Goal: Task Accomplishment & Management: Manage account settings

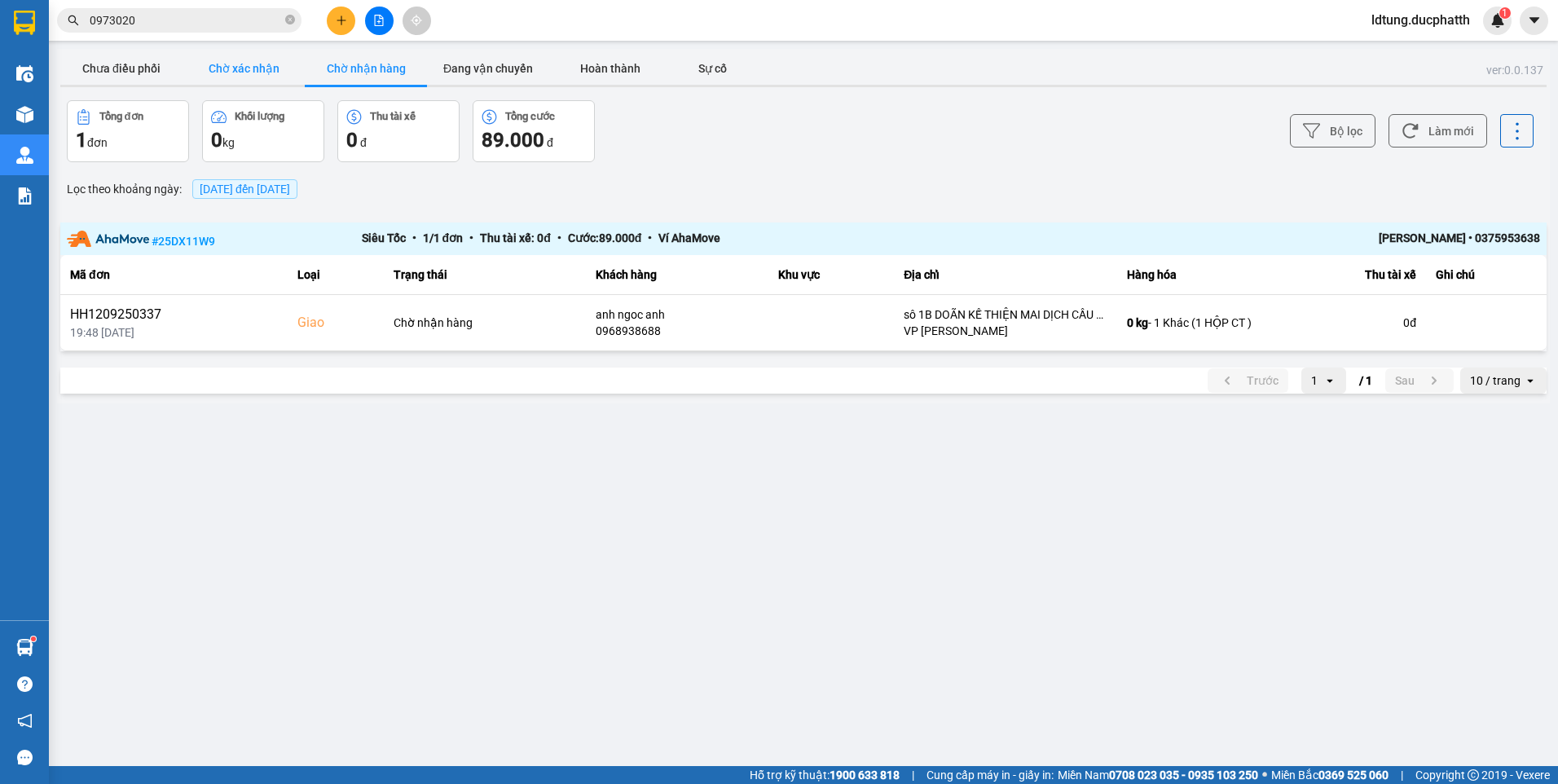
click at [253, 70] on button "Chờ xác nhận" at bounding box center [244, 68] width 123 height 32
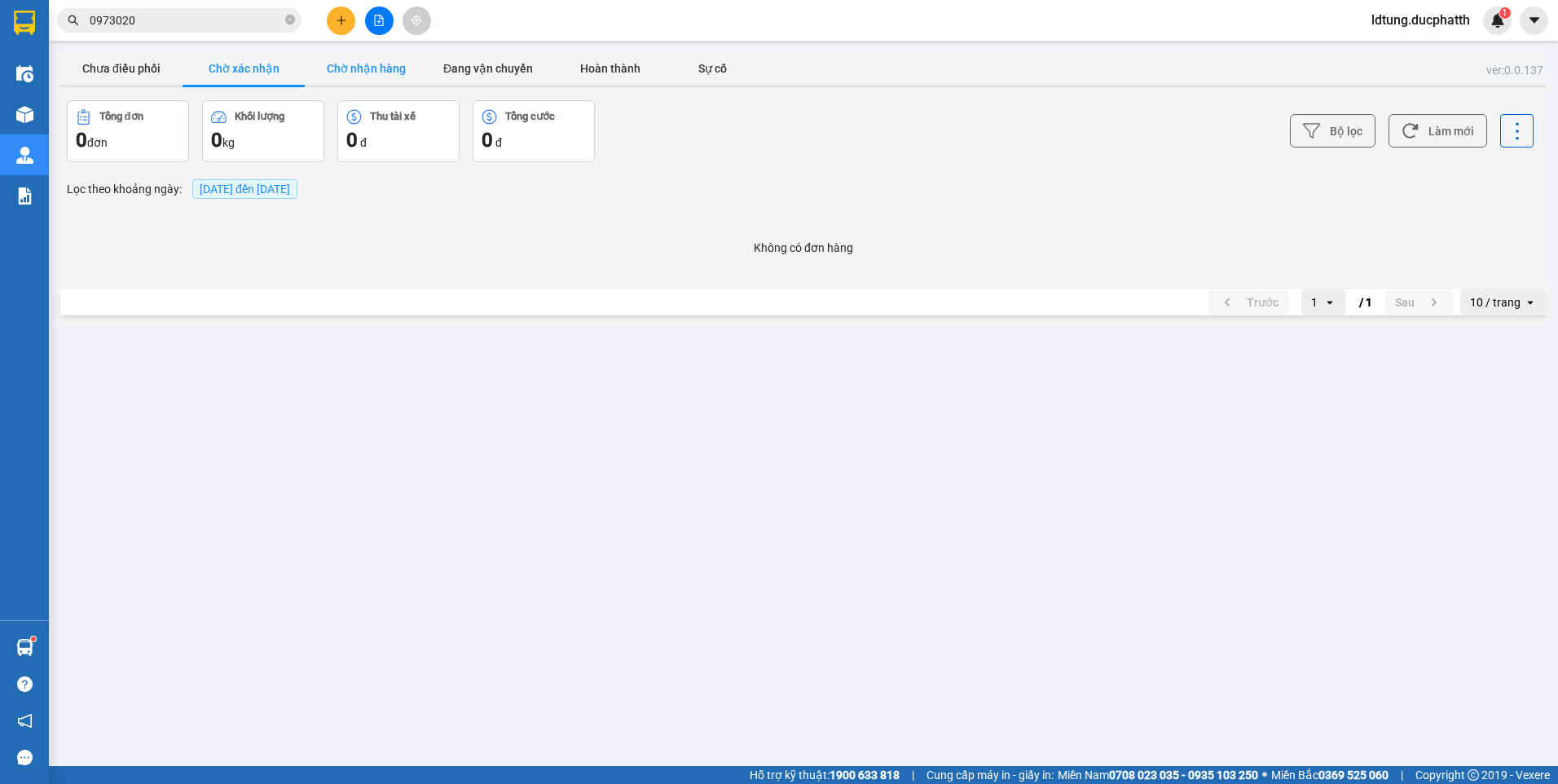
click at [347, 61] on button "Chờ nhận hàng" at bounding box center [365, 68] width 123 height 32
click at [250, 64] on button "Chờ xác nhận" at bounding box center [244, 68] width 123 height 32
click at [119, 65] on button "Chưa điều phối" at bounding box center [121, 68] width 123 height 32
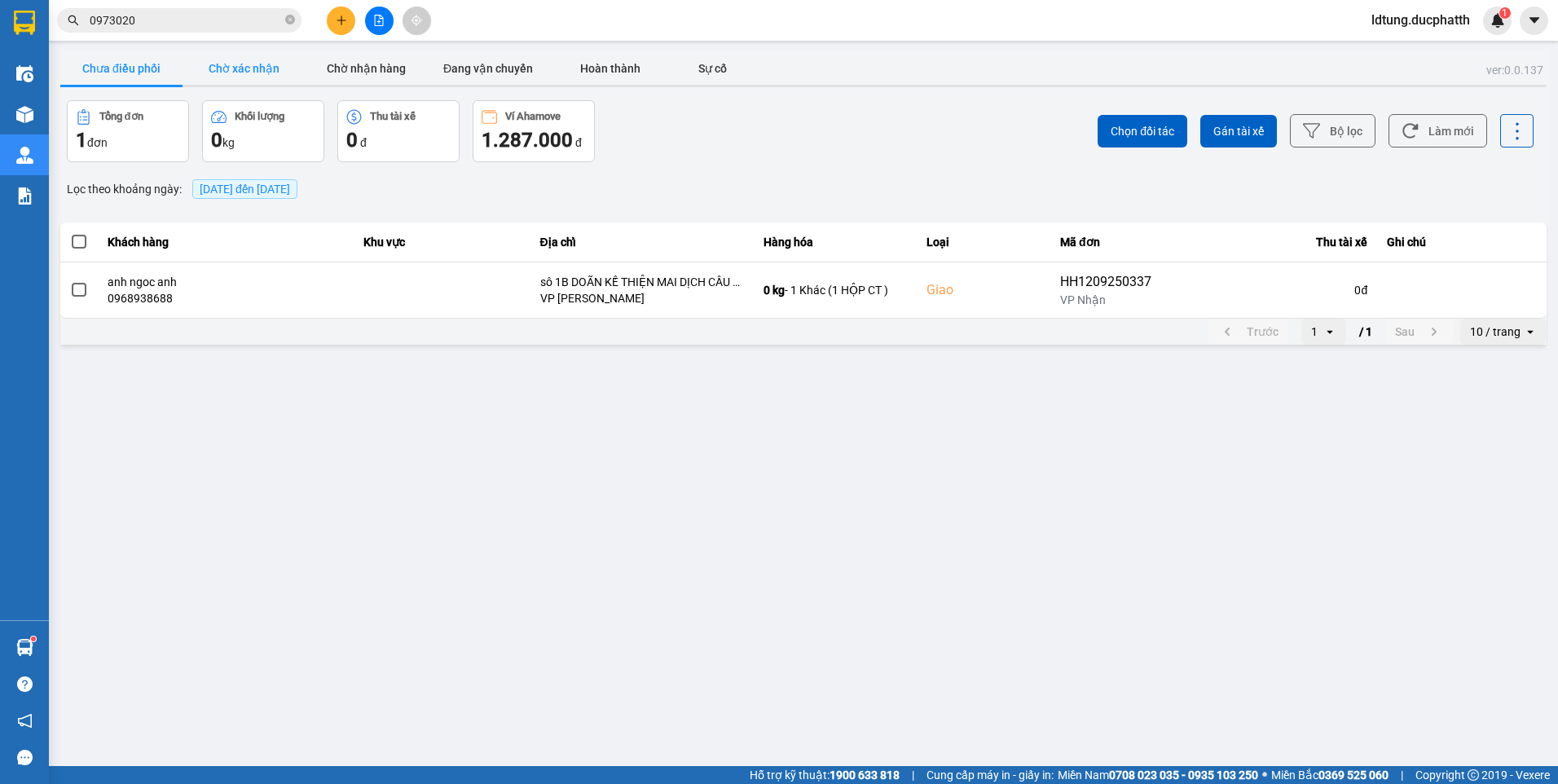
click at [213, 66] on button "Chờ xác nhận" at bounding box center [244, 68] width 123 height 32
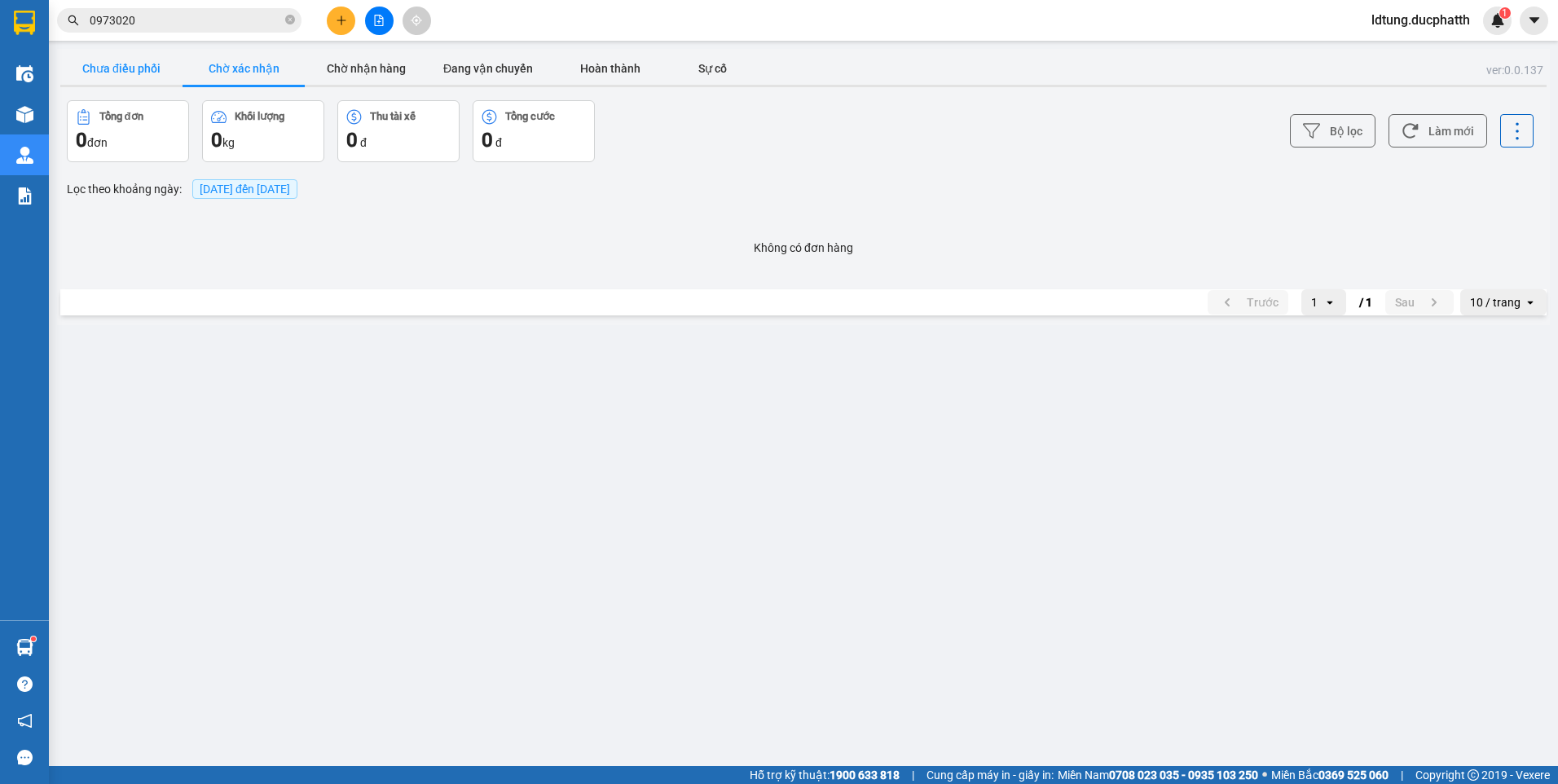
click at [132, 59] on button "Chưa điều phối" at bounding box center [121, 68] width 123 height 32
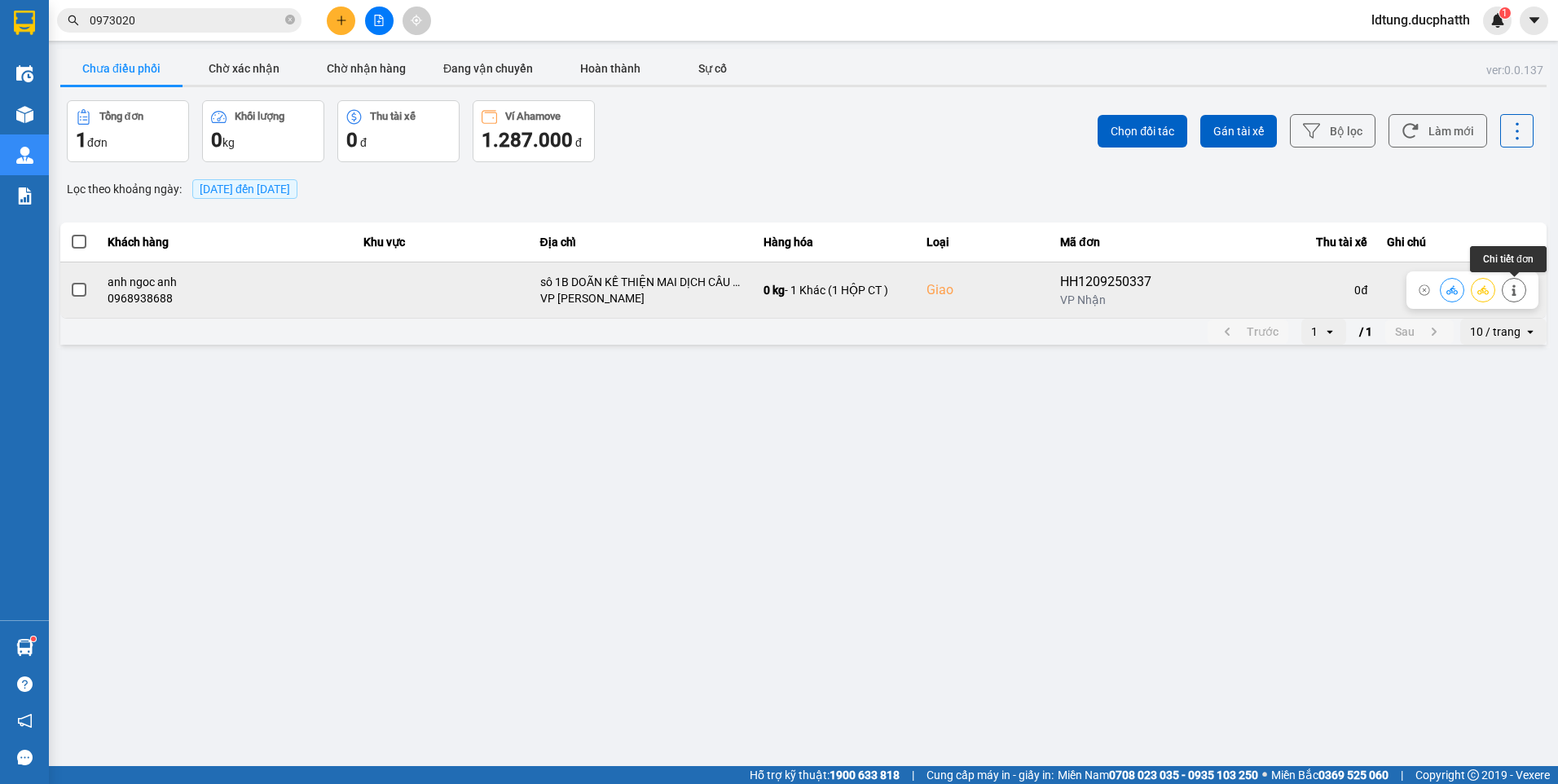
click at [1513, 291] on icon at bounding box center [1514, 290] width 4 height 12
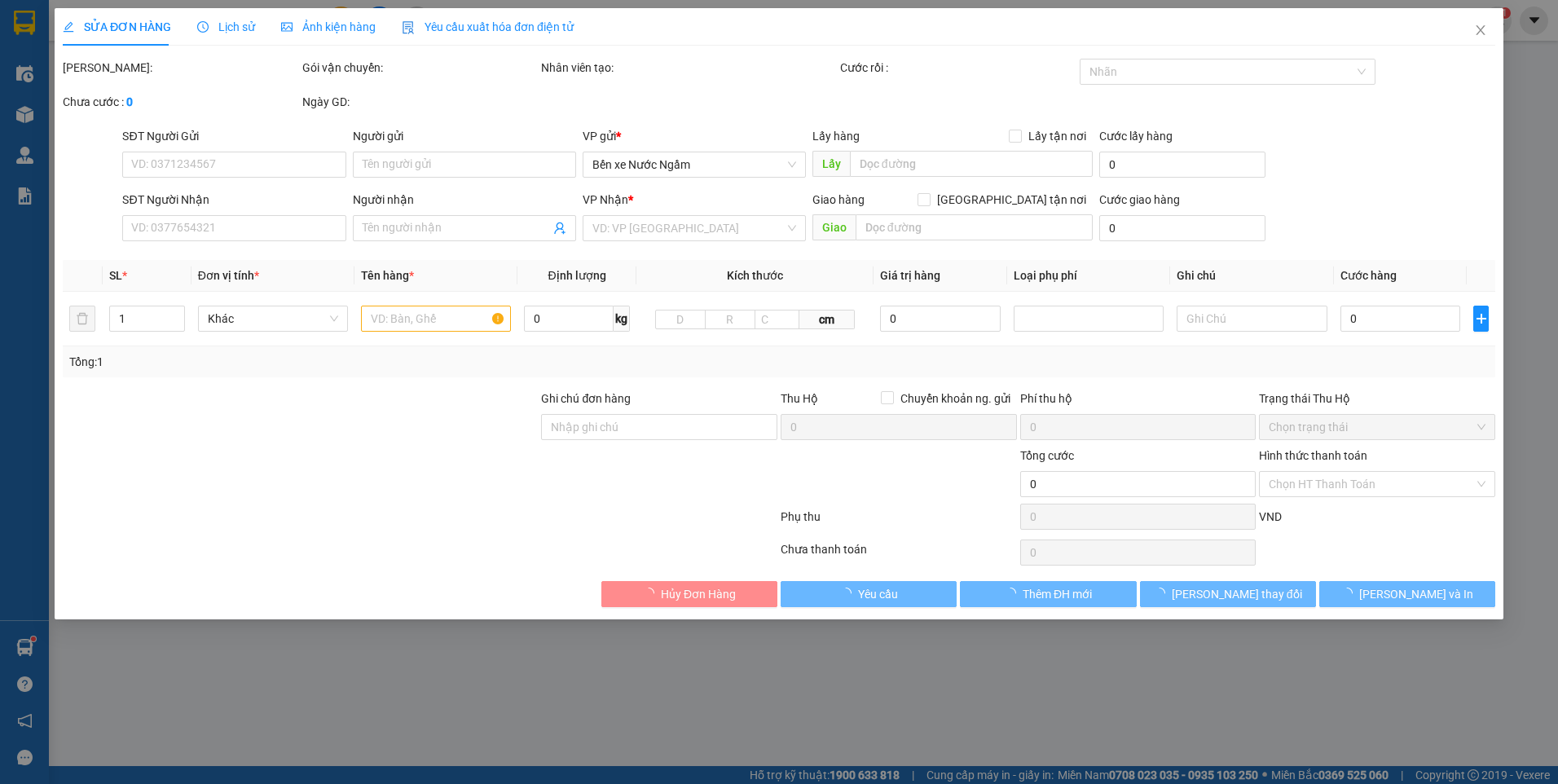
type input "0357296426"
type input "a duy"
type input "0968938688"
type input "anh ngoc anh"
checkbox input "true"
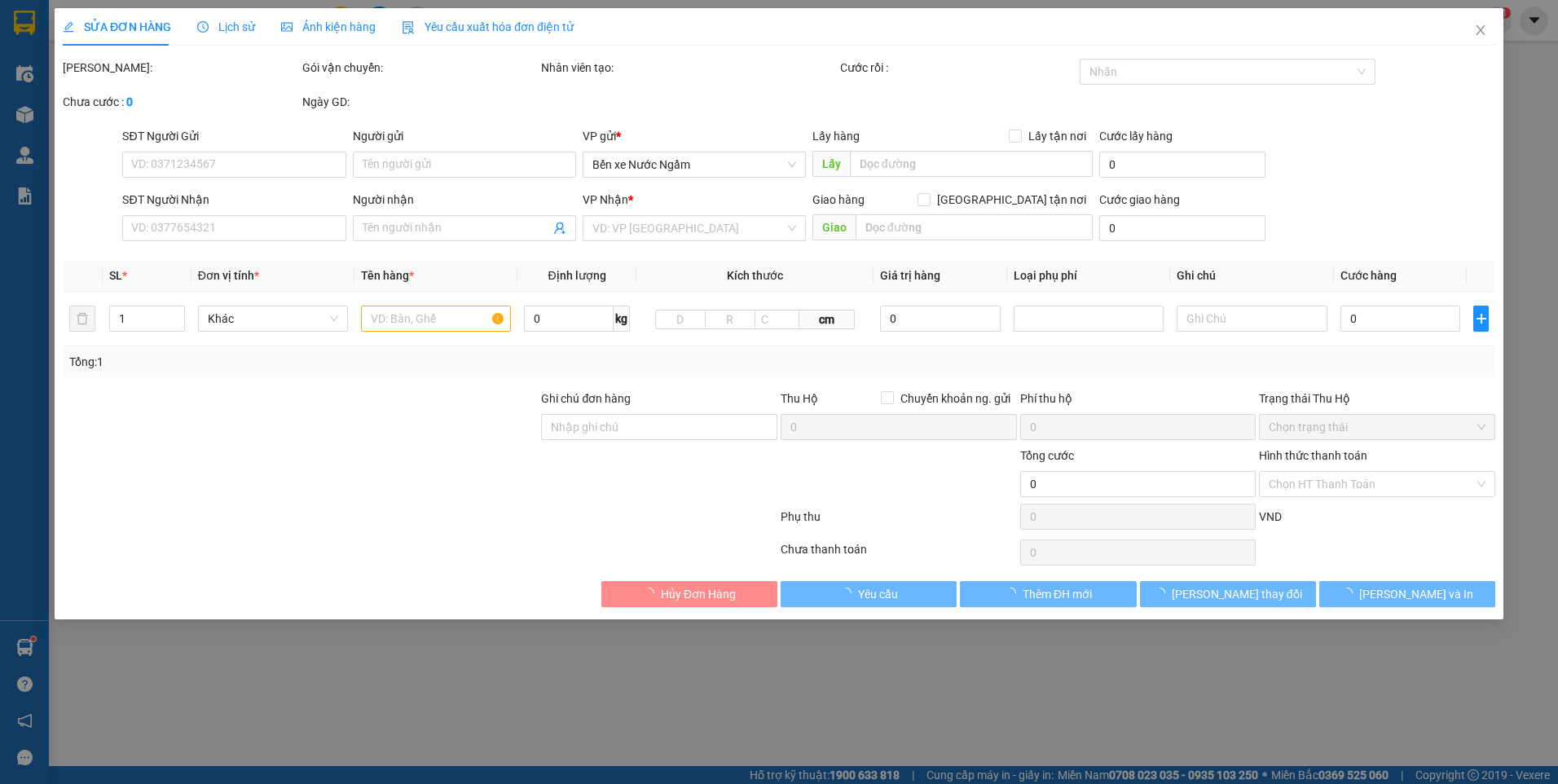
type input "sô 1B DOÃN KẾ THIỆN MAI DỊCH CẦU GIẤY"
type input "145.000"
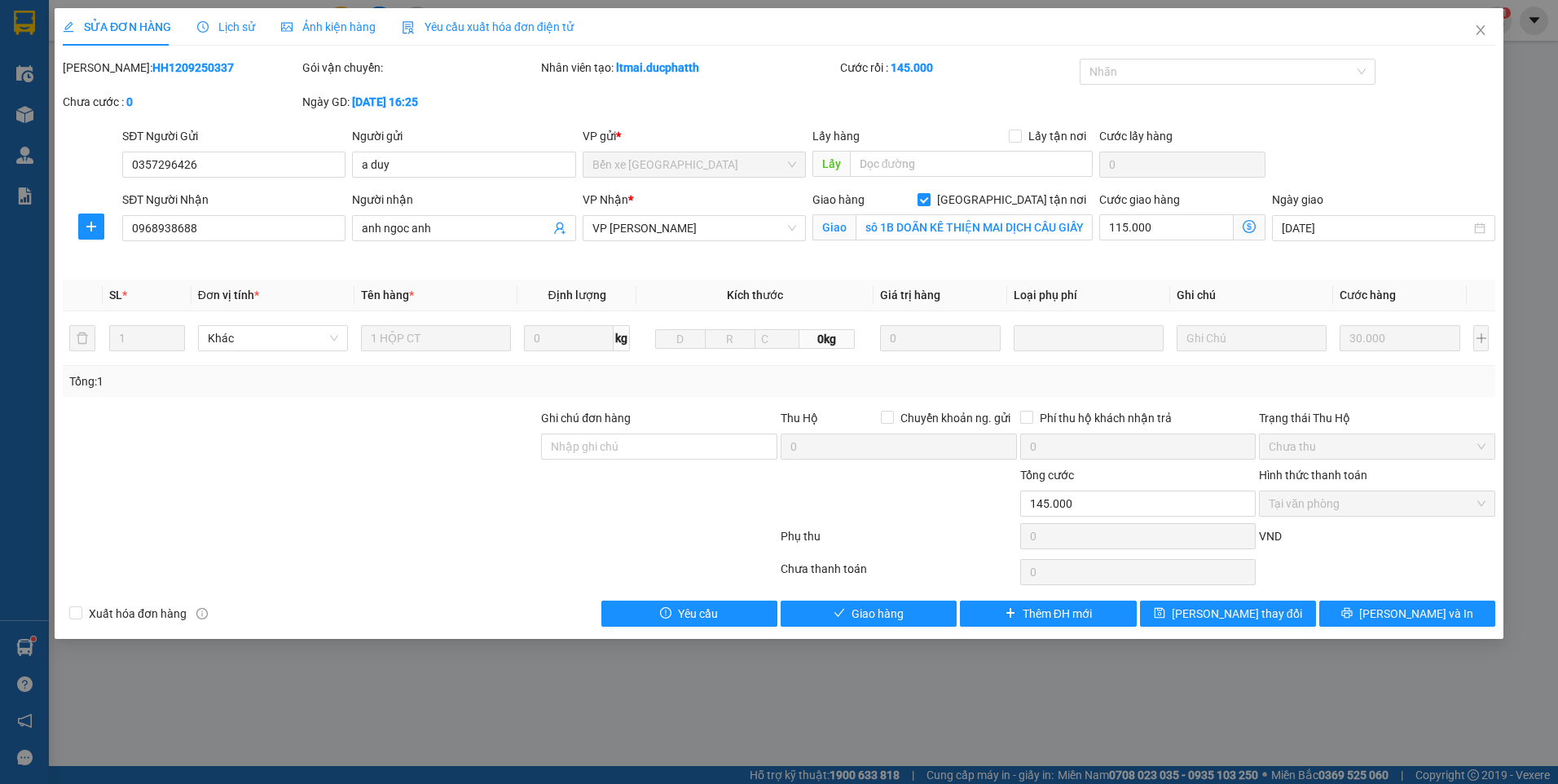
click at [220, 33] on span "Lịch sử" at bounding box center [226, 27] width 58 height 13
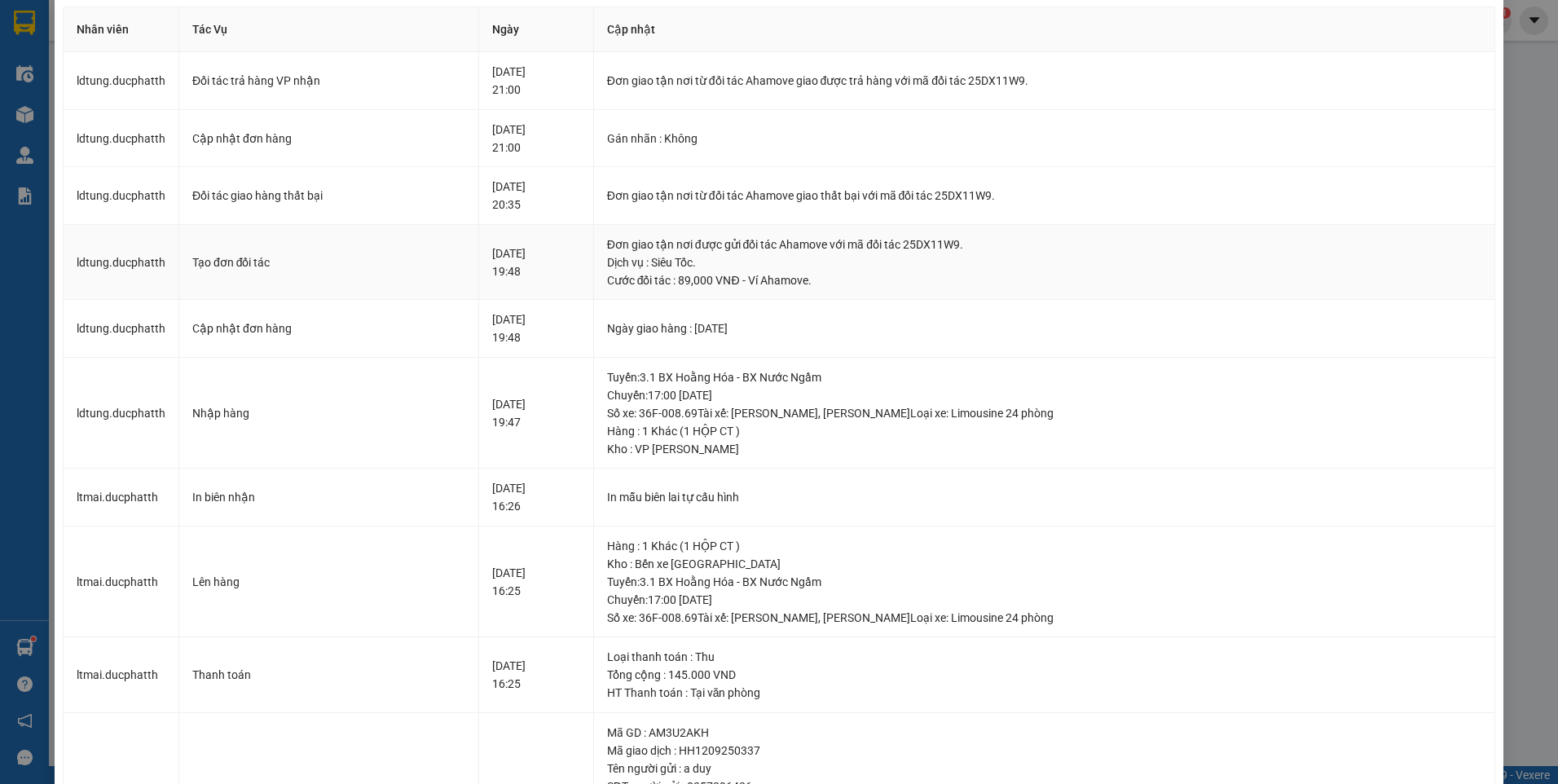
scroll to position [81, 0]
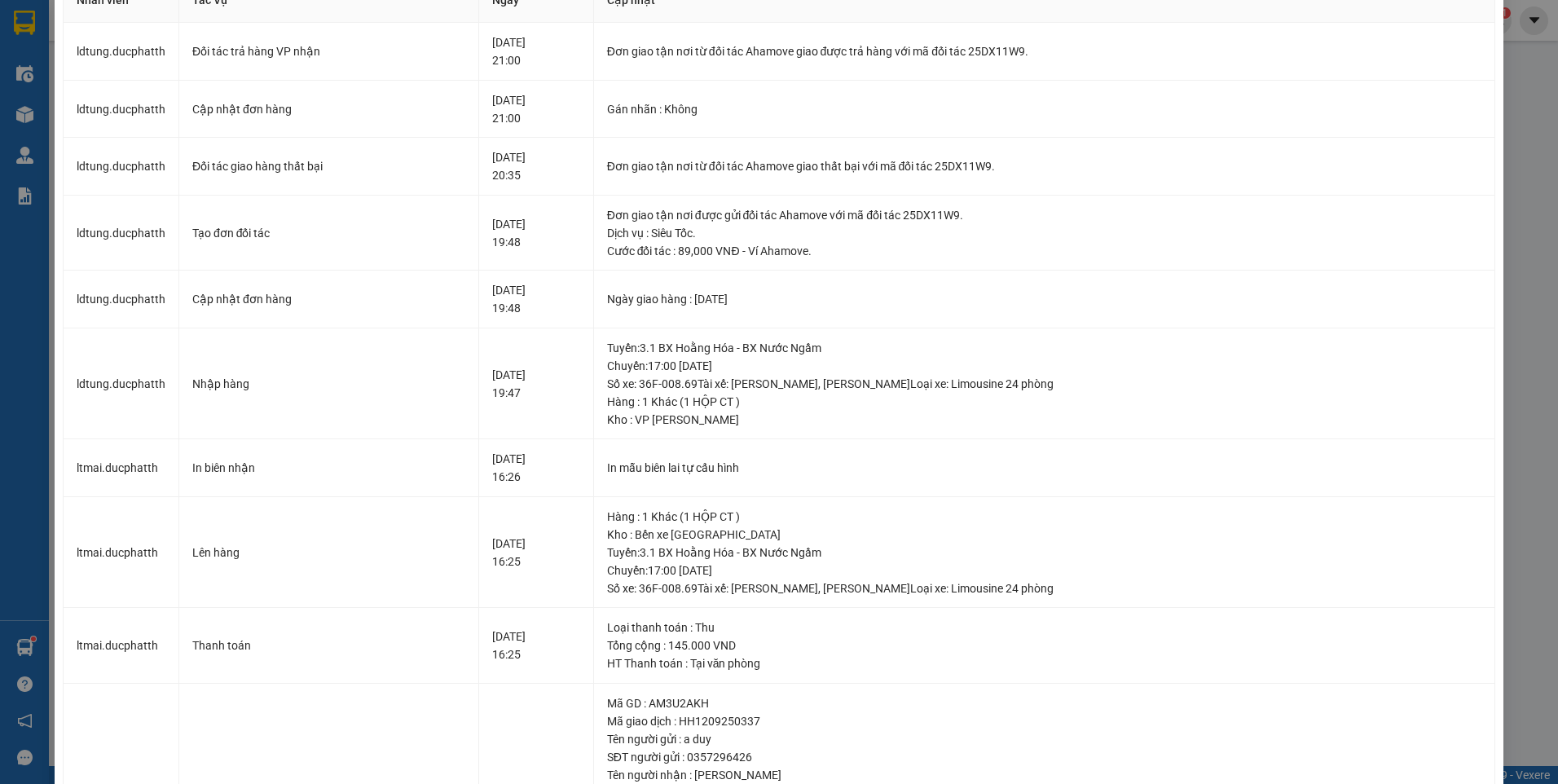
click at [1501, 72] on div "SỬA ĐƠN HÀNG Lịch sử Ảnh kiện hàng Yêu cầu xuất hóa đơn điện tử Total Paid Fee …" at bounding box center [779, 392] width 1558 height 784
click at [1502, 112] on div "SỬA ĐƠN HÀNG Lịch sử Ảnh kiện hàng Yêu cầu xuất hóa đơn điện tử Total Paid Fee …" at bounding box center [779, 392] width 1558 height 784
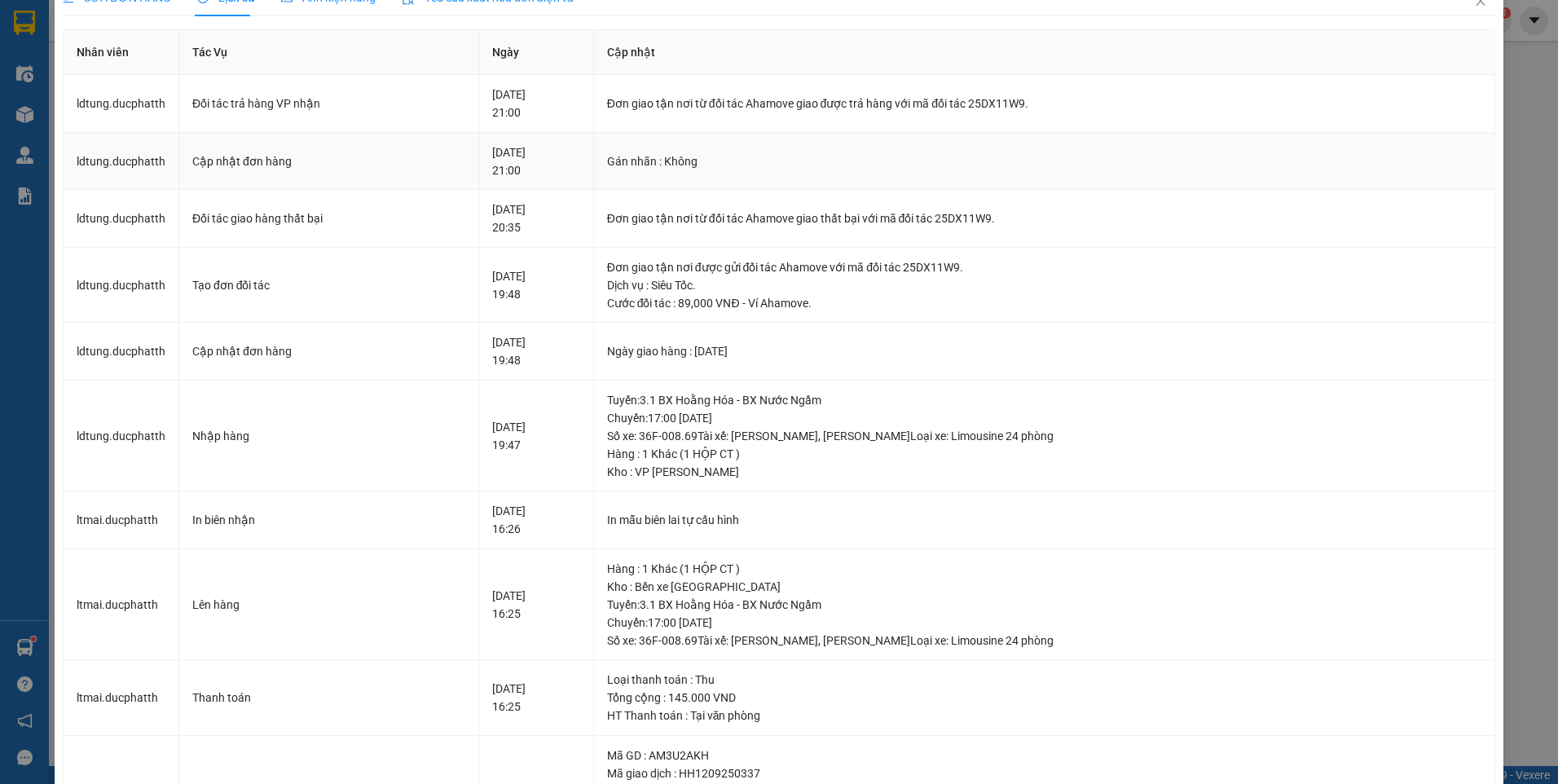
scroll to position [0, 0]
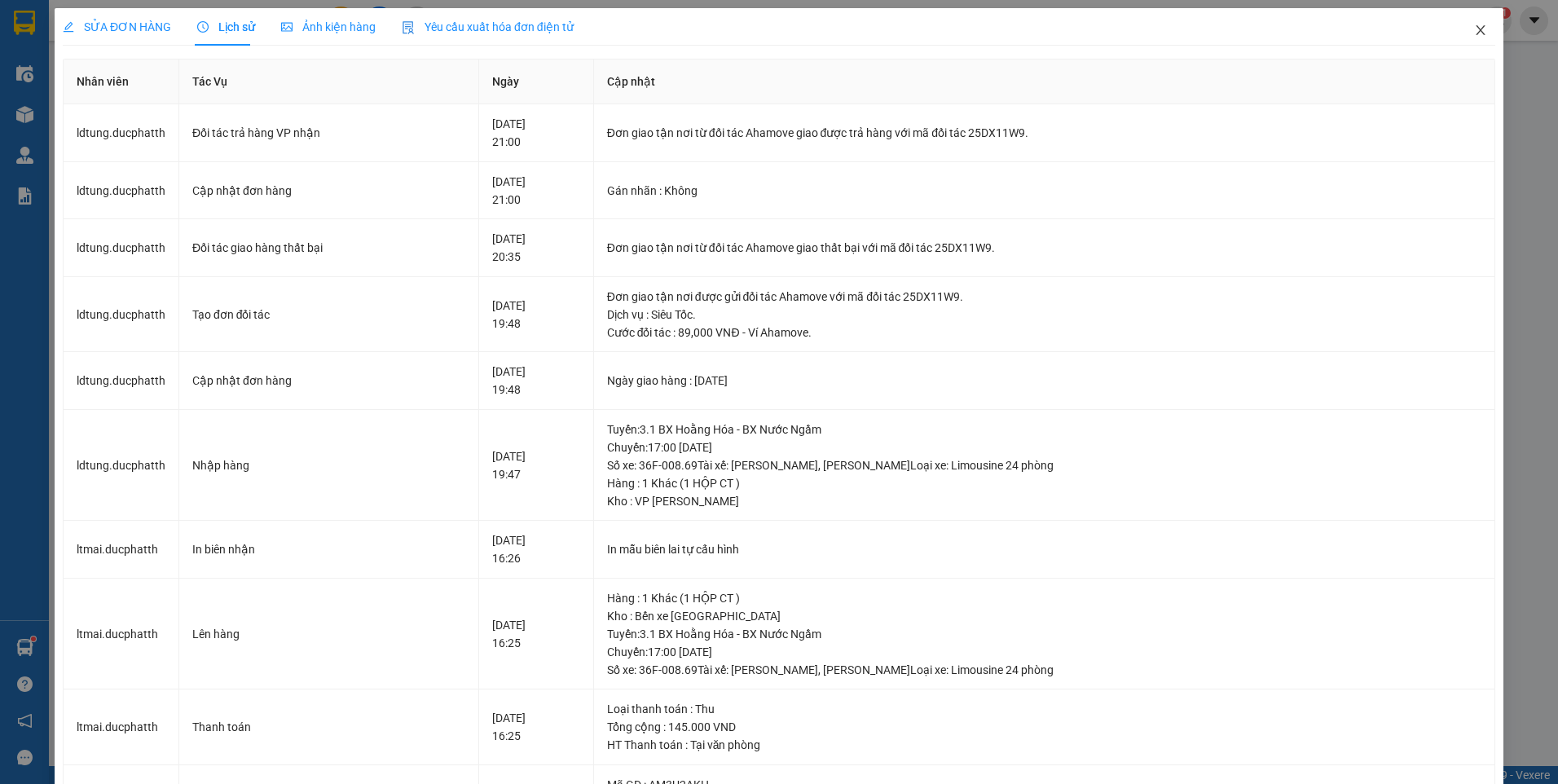
click at [1477, 35] on icon "close" at bounding box center [1481, 30] width 9 height 10
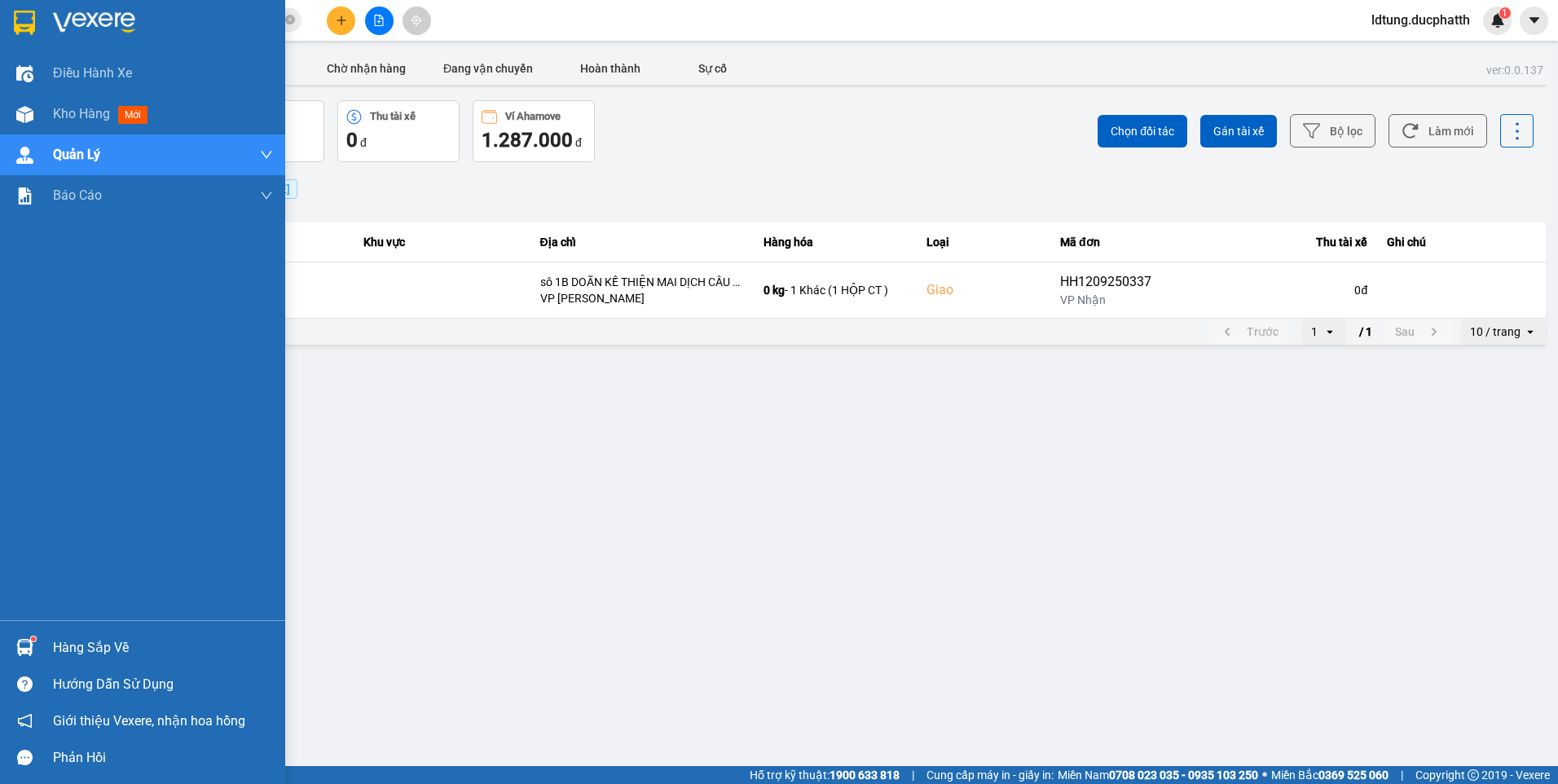
click at [34, 646] on div at bounding box center [25, 647] width 29 height 29
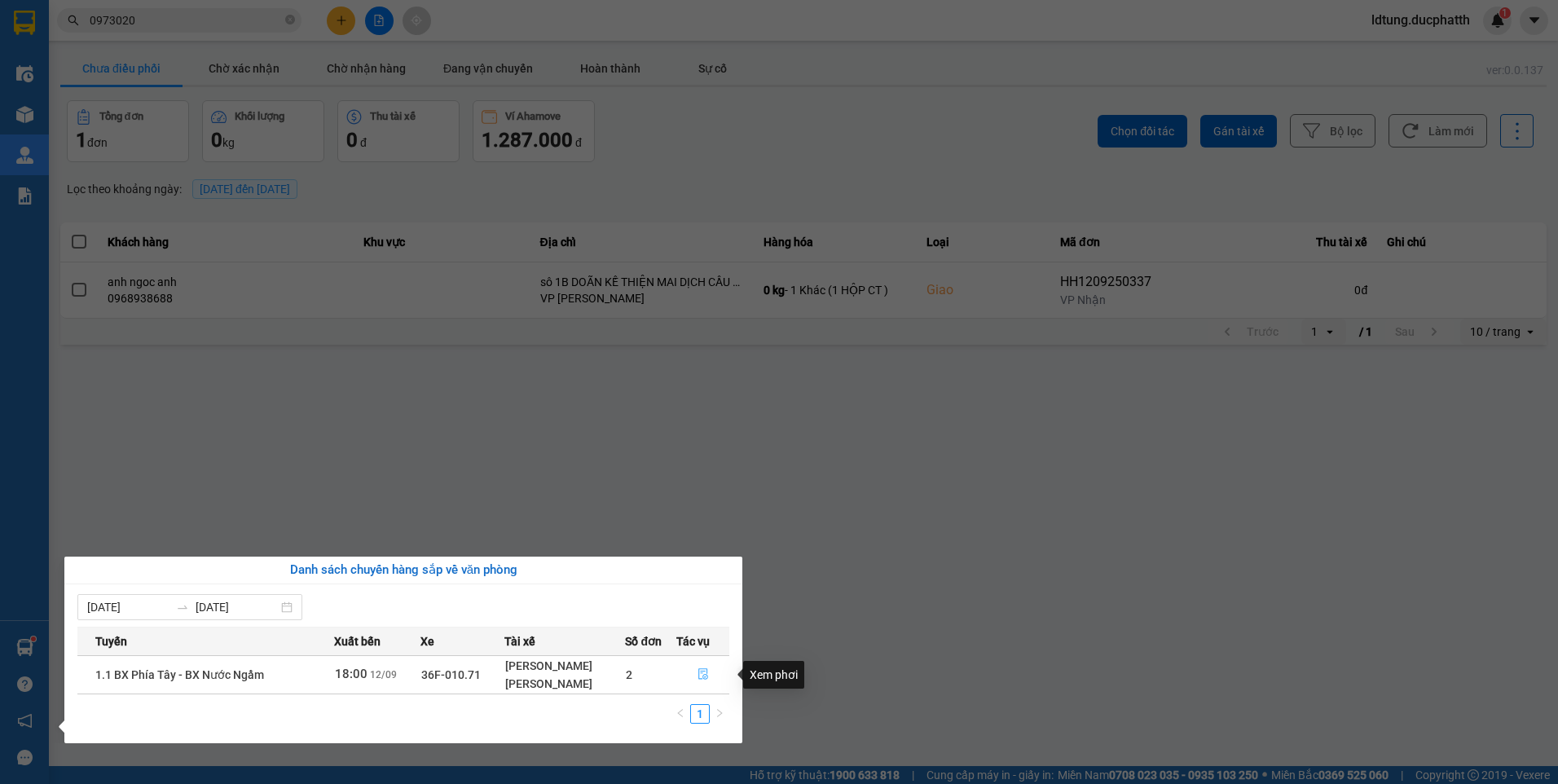
click at [707, 674] on icon "file-done" at bounding box center [703, 673] width 12 height 12
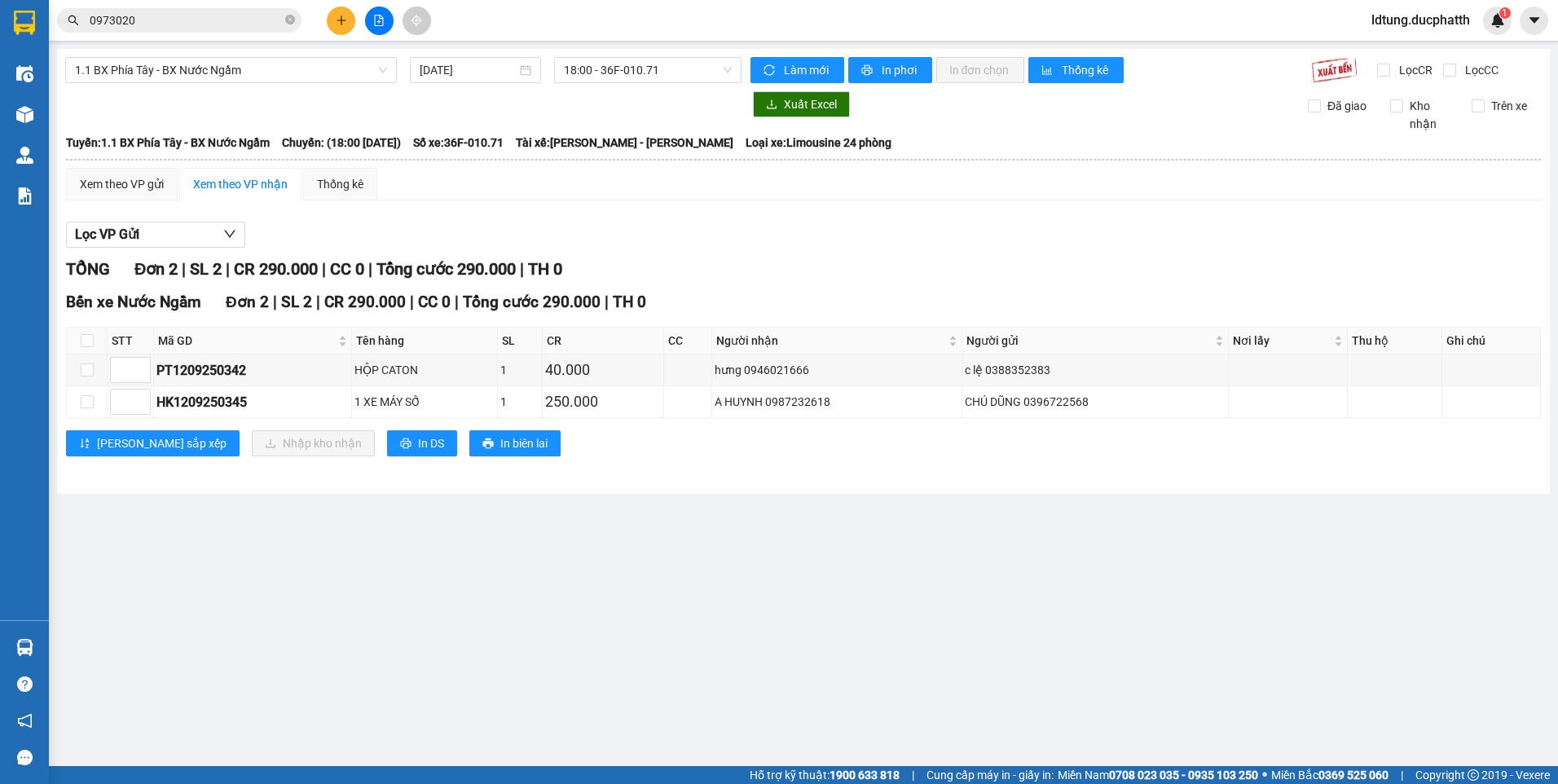
click at [94, 342] on th at bounding box center [88, 341] width 41 height 27
click at [75, 342] on th at bounding box center [88, 341] width 41 height 27
click at [89, 338] on input "checkbox" at bounding box center [87, 340] width 13 height 13
checkbox input "true"
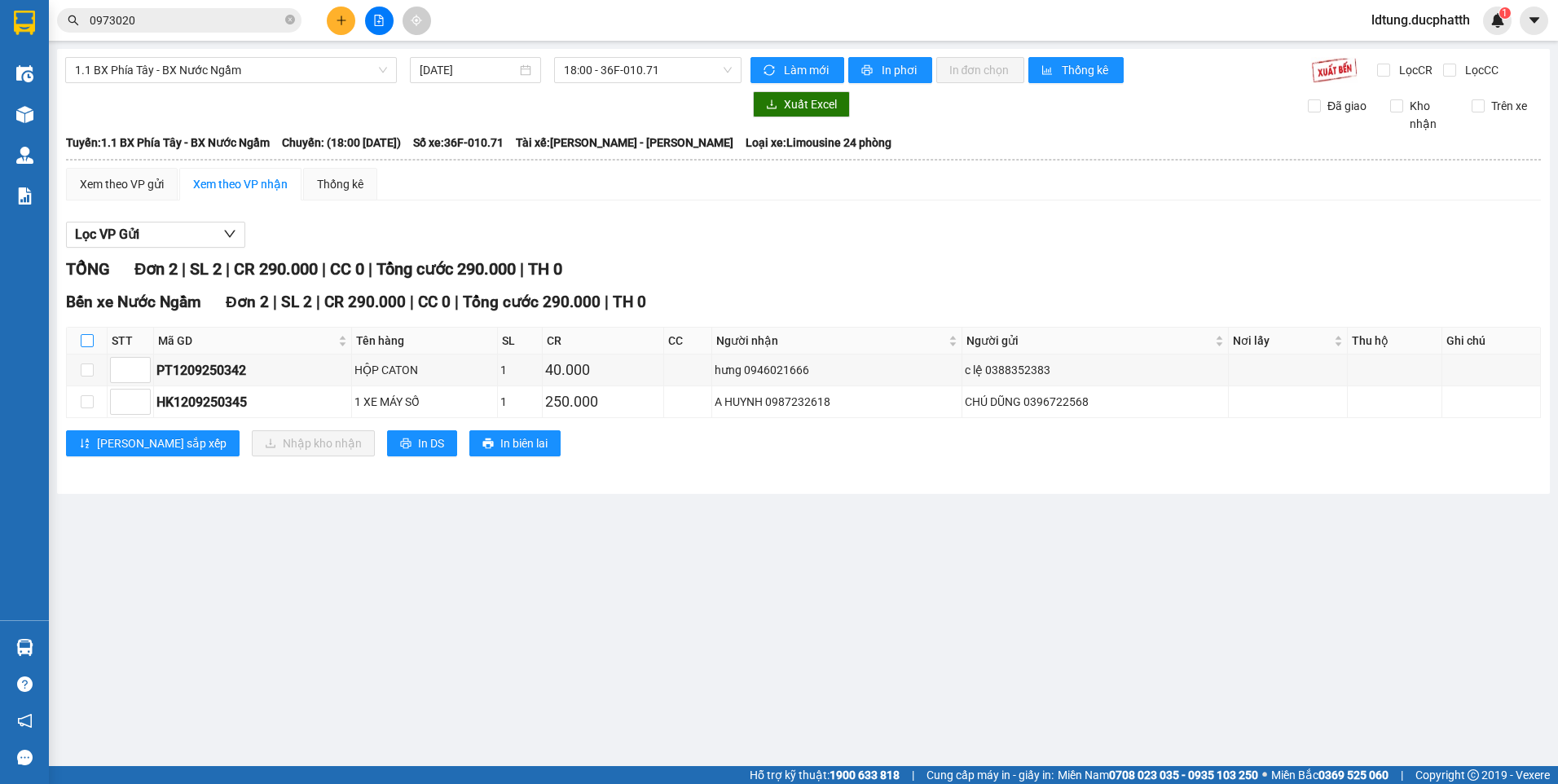
checkbox input "true"
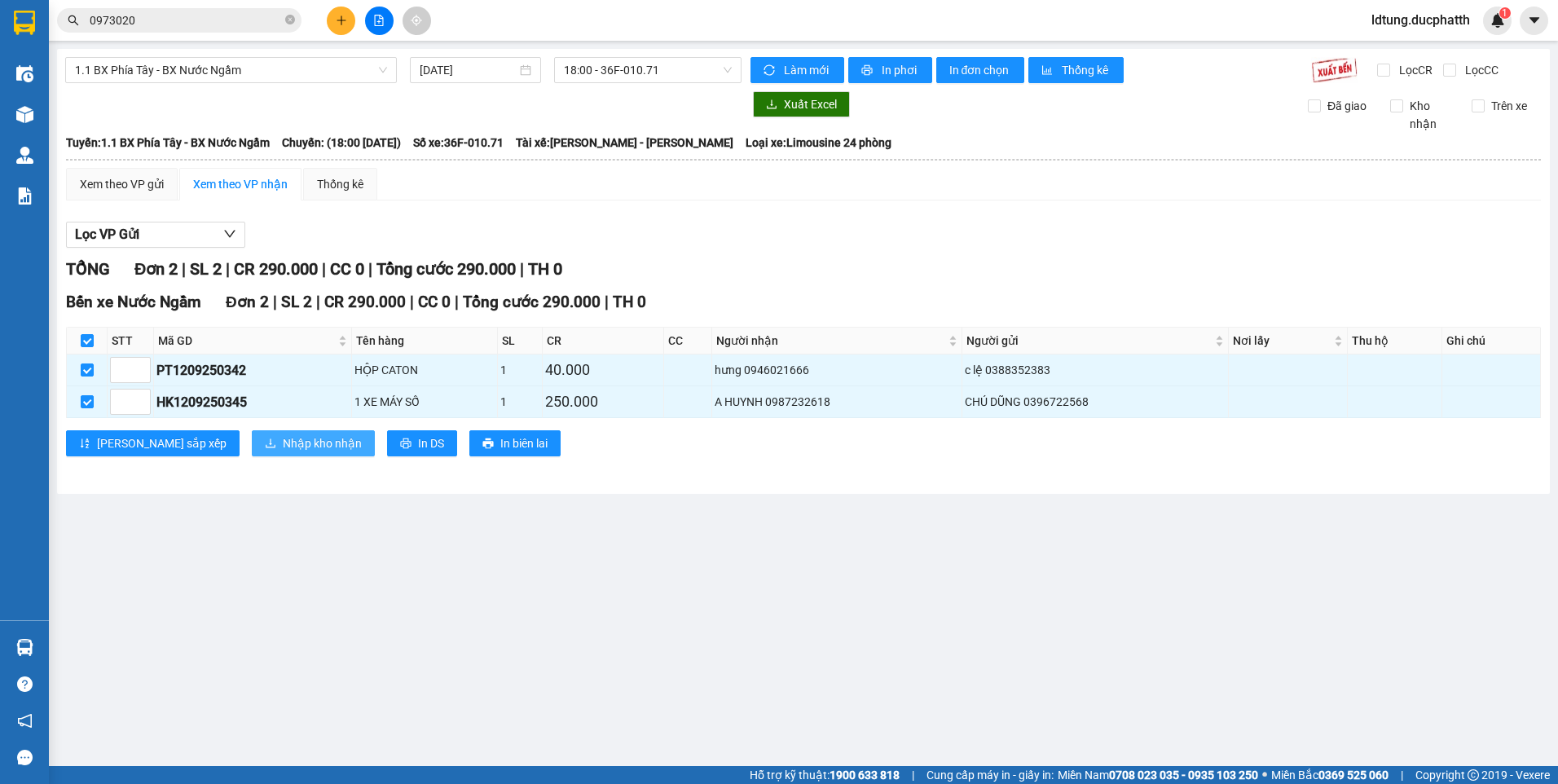
click at [283, 440] on span "Nhập kho nhận" at bounding box center [322, 443] width 79 height 18
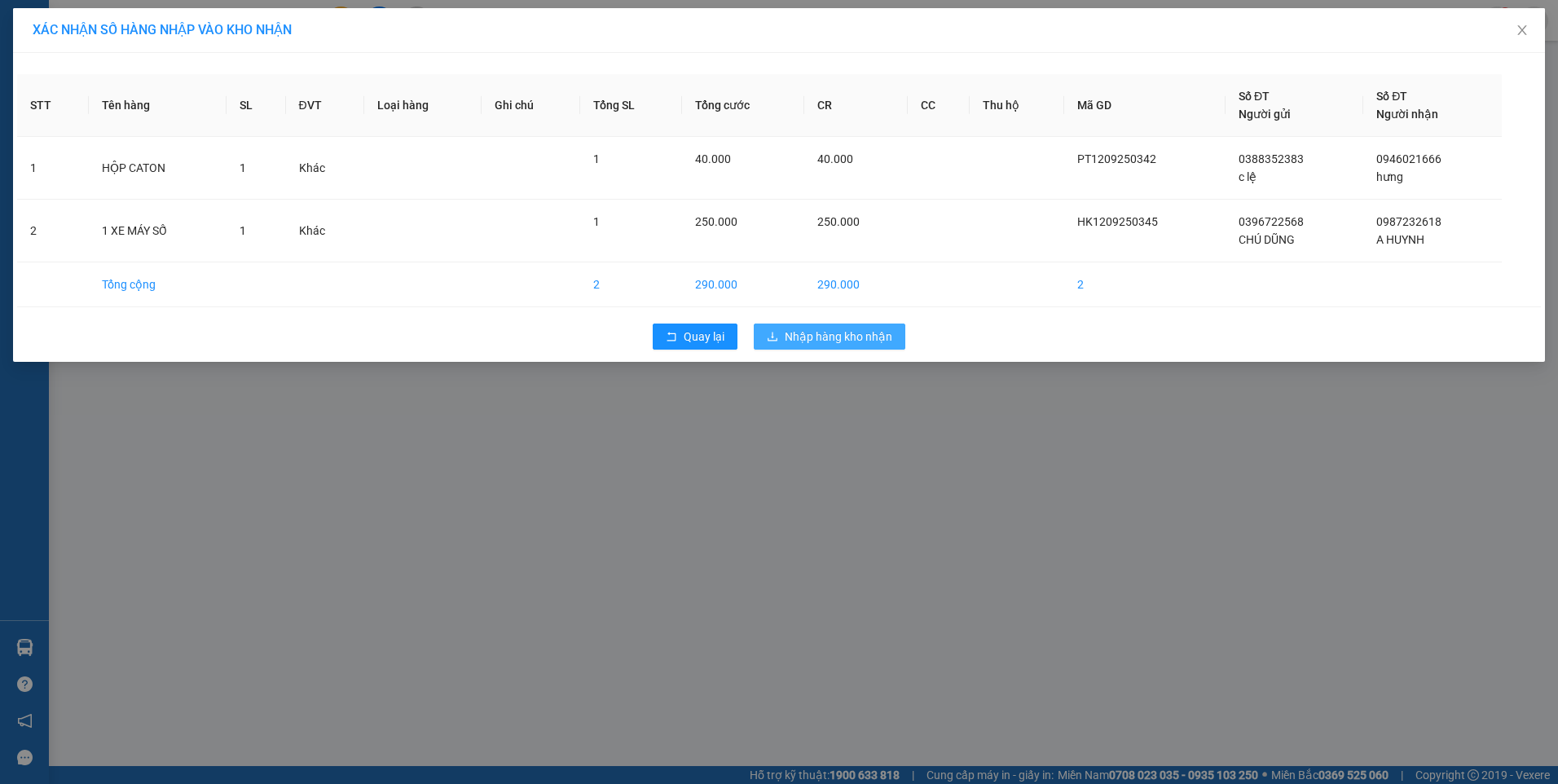
click at [856, 340] on span "Nhập hàng kho nhận" at bounding box center [839, 337] width 107 height 18
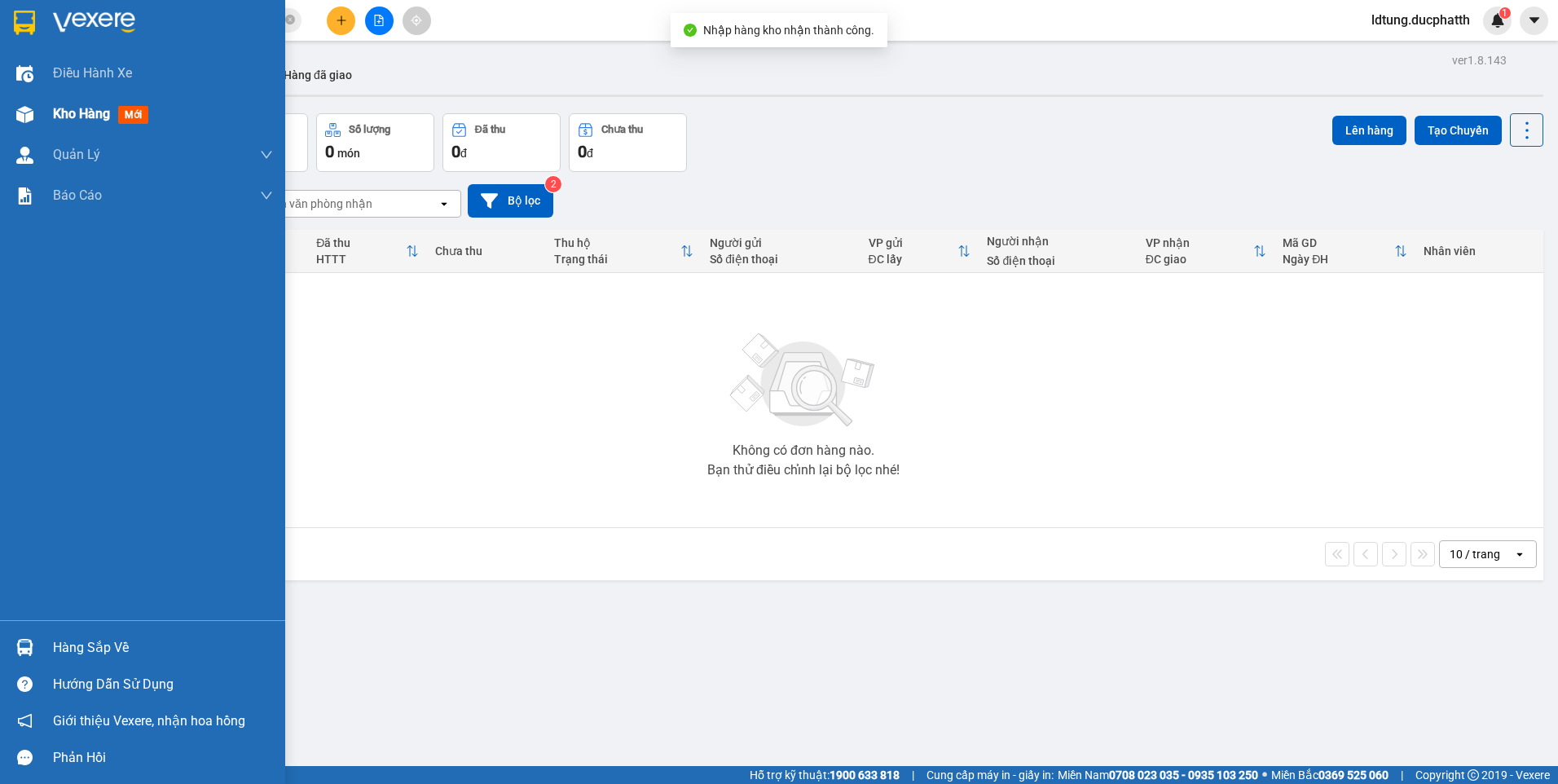
click at [27, 102] on div at bounding box center [25, 115] width 29 height 29
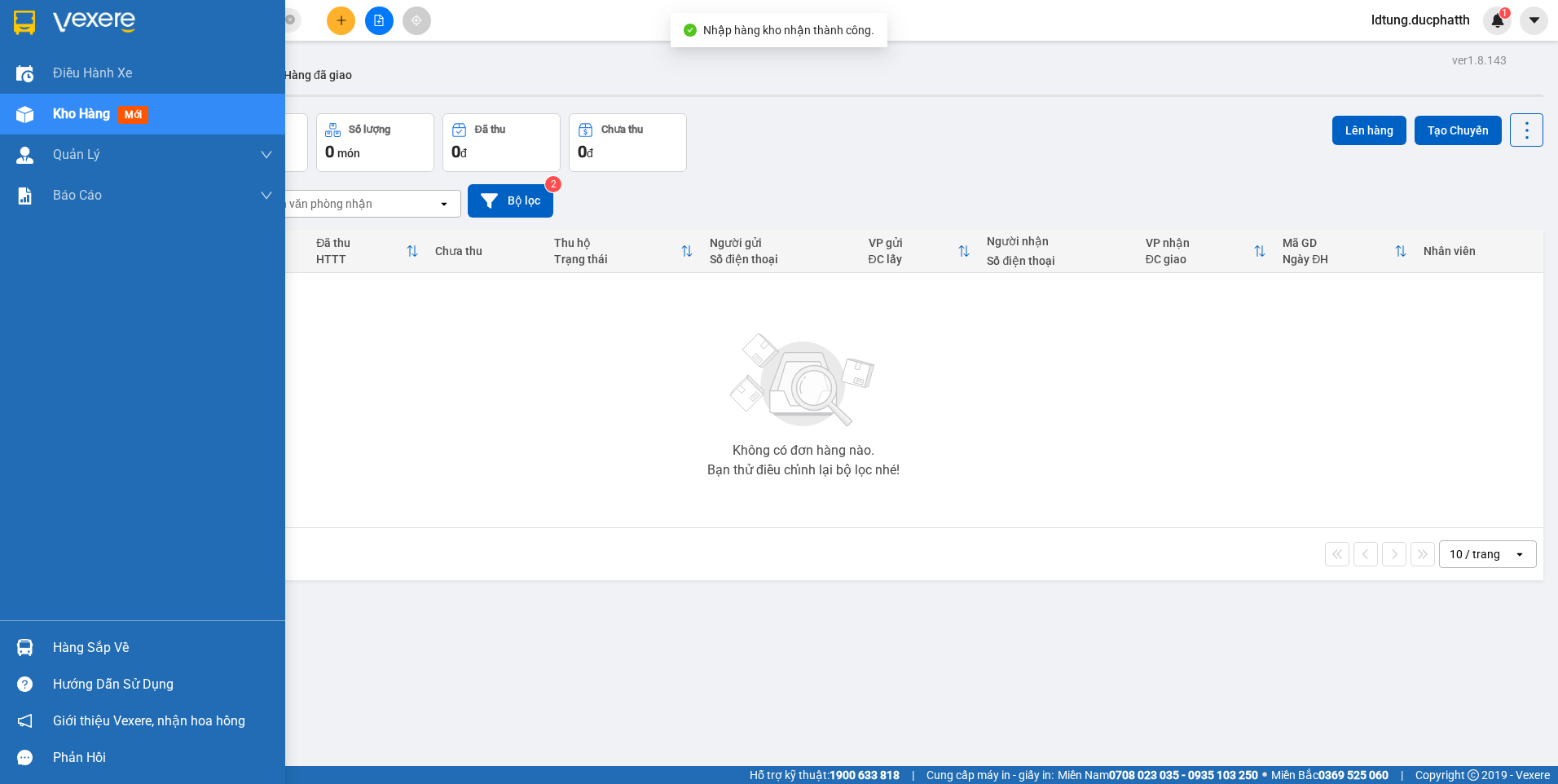
click at [86, 116] on span "Kho hàng" at bounding box center [81, 113] width 57 height 15
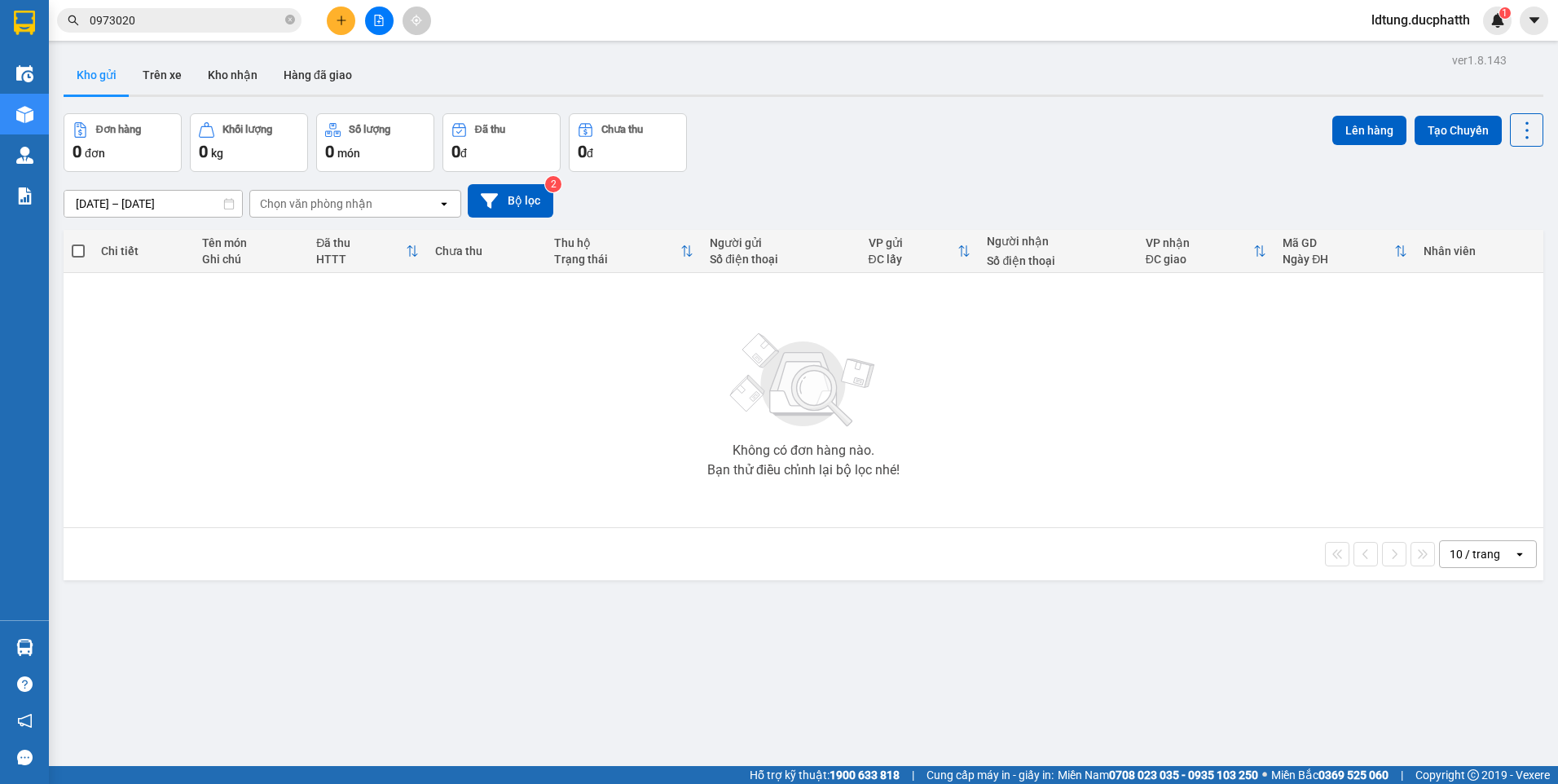
click at [56, 116] on main "ver 1.8.143 Kho gửi Trên xe Kho nhận Hàng đã giao Đơn hàng 0 đơn Khối lượng 0 k…" at bounding box center [779, 383] width 1558 height 766
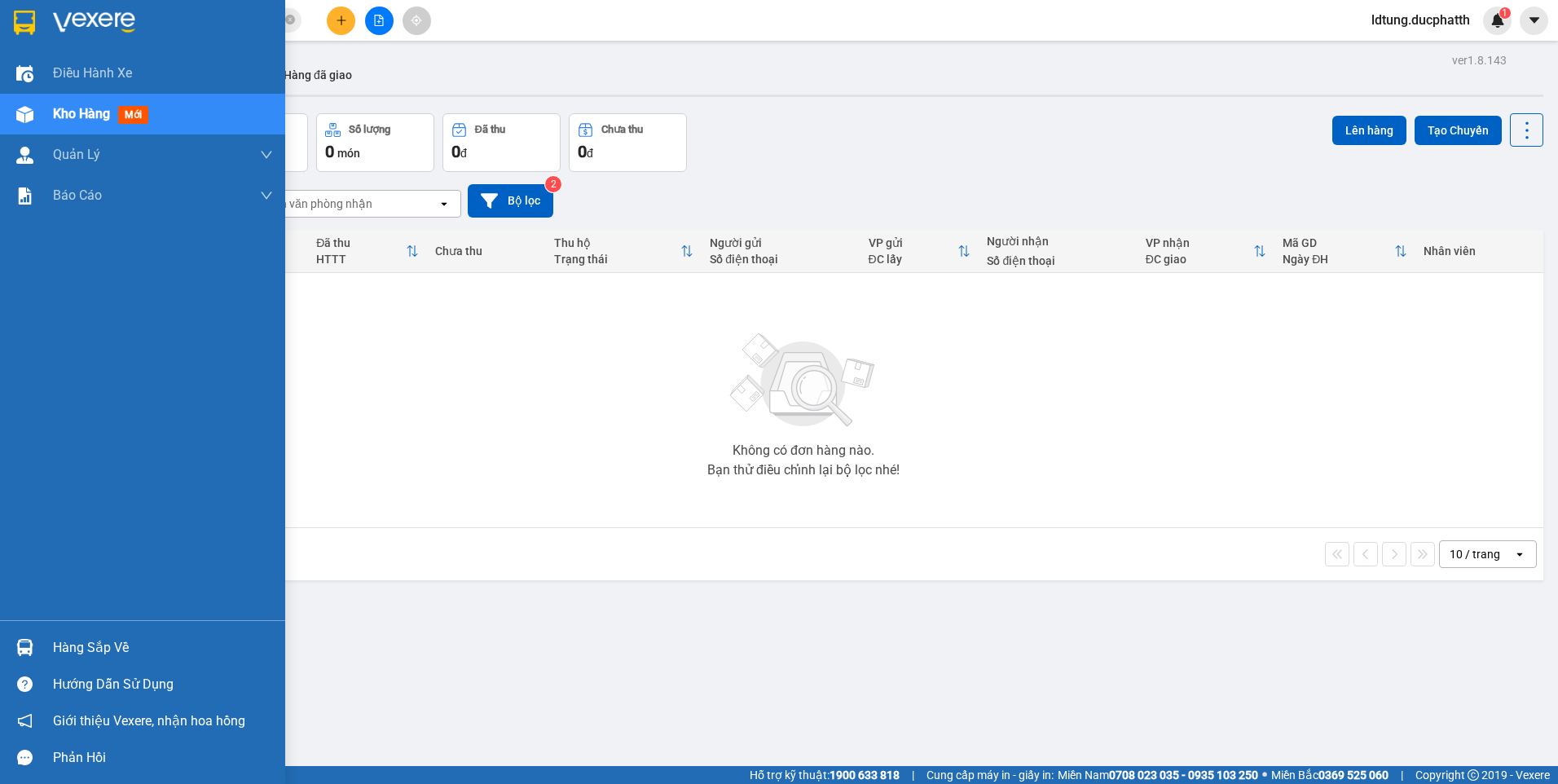
click at [95, 111] on span "Kho hàng" at bounding box center [81, 113] width 57 height 15
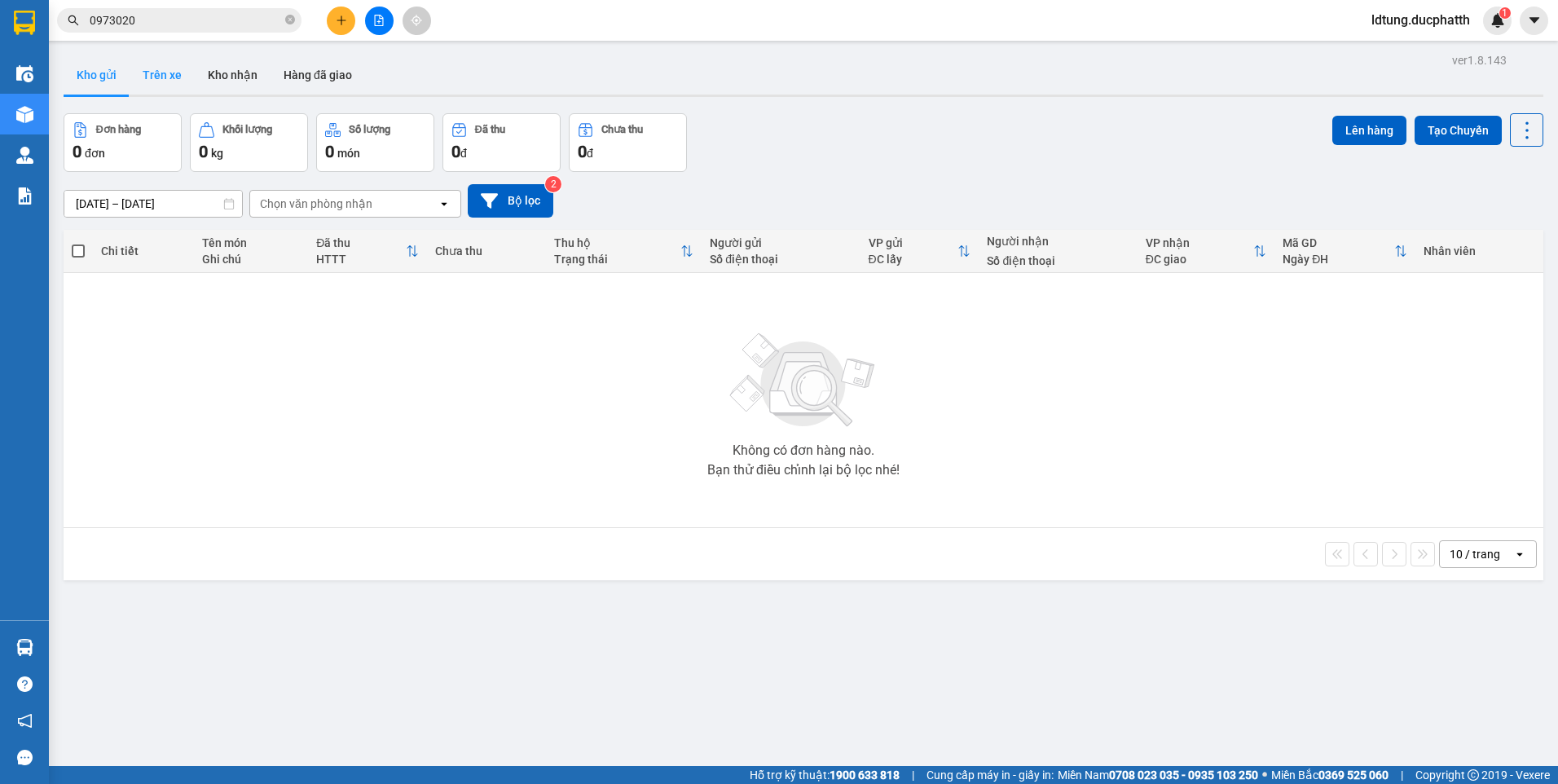
click at [168, 72] on button "Trên xe" at bounding box center [162, 75] width 65 height 39
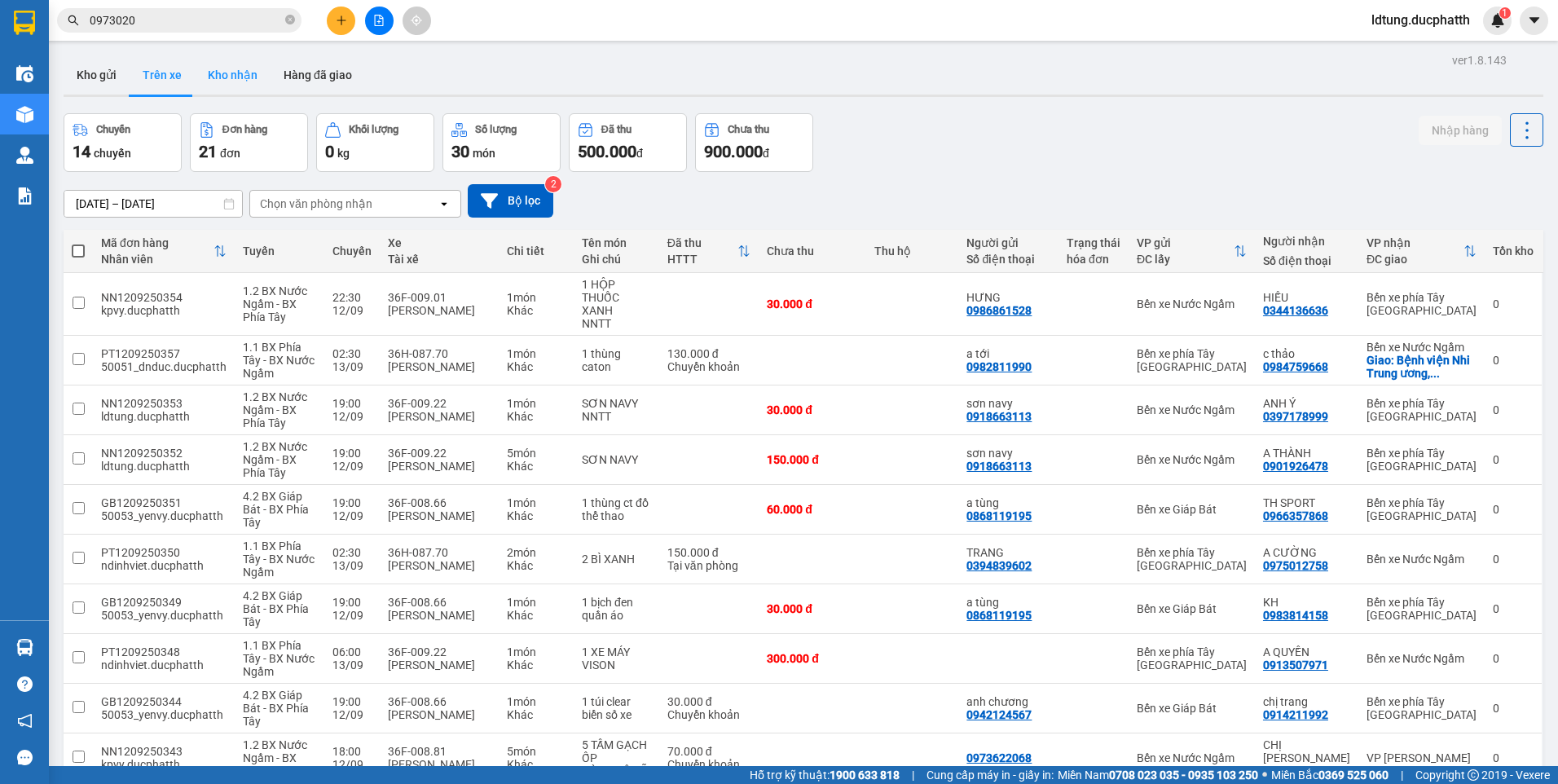
click at [242, 77] on button "Kho nhận" at bounding box center [233, 75] width 76 height 39
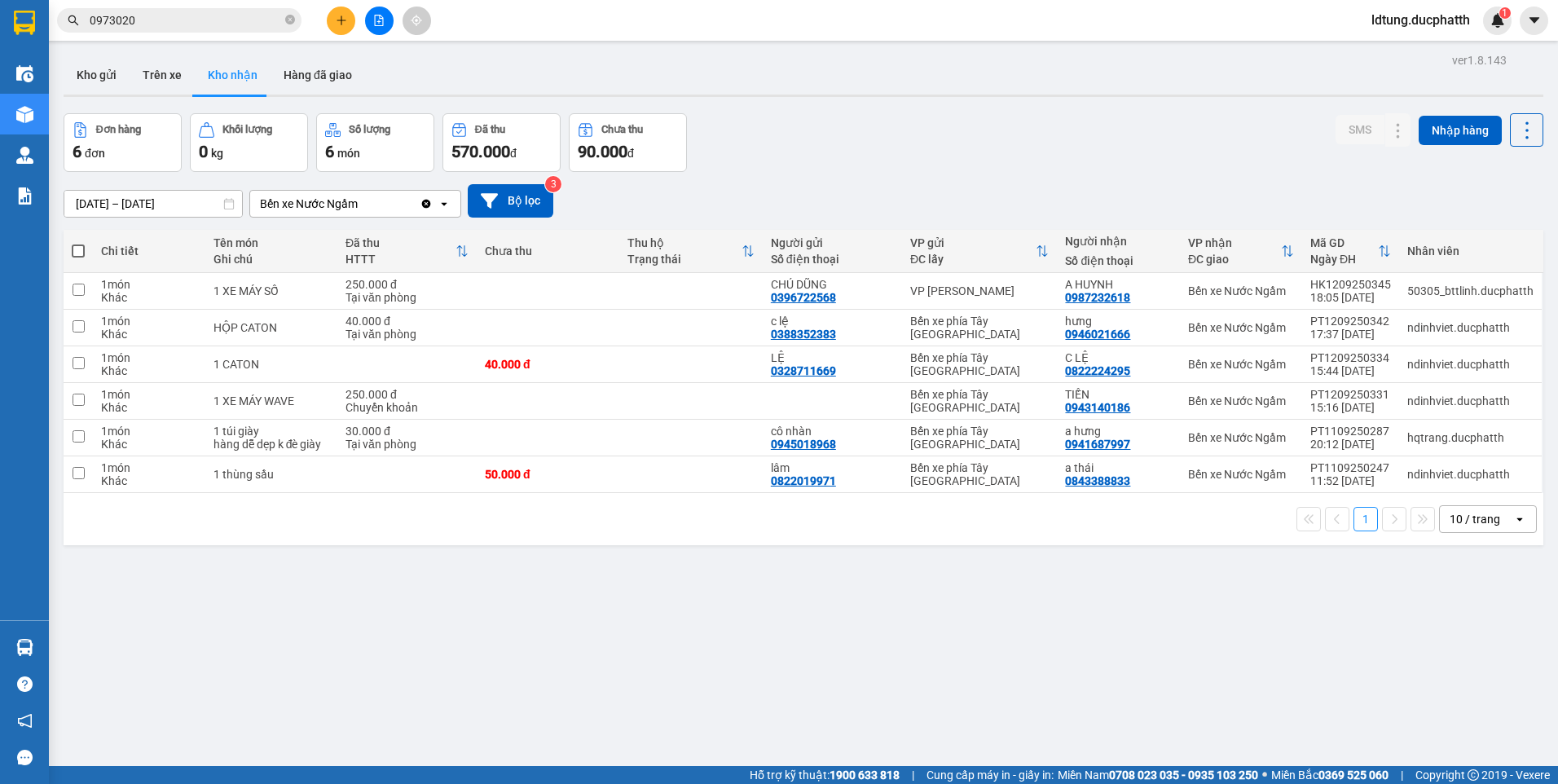
click at [80, 240] on th at bounding box center [78, 251] width 30 height 43
click at [81, 248] on span at bounding box center [78, 251] width 13 height 13
click at [78, 243] on input "checkbox" at bounding box center [78, 243] width 0 height 0
checkbox input "true"
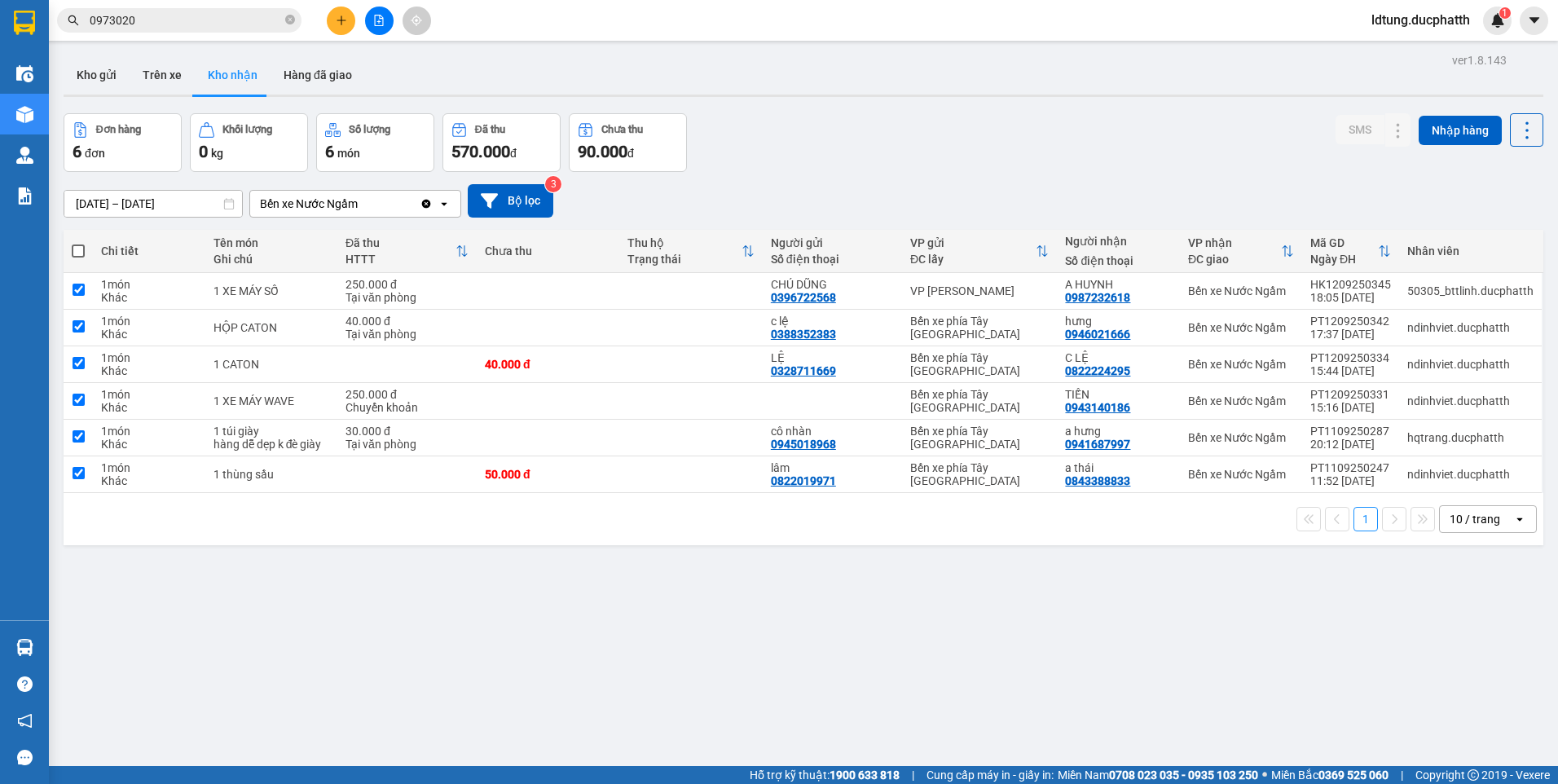
checkbox input "true"
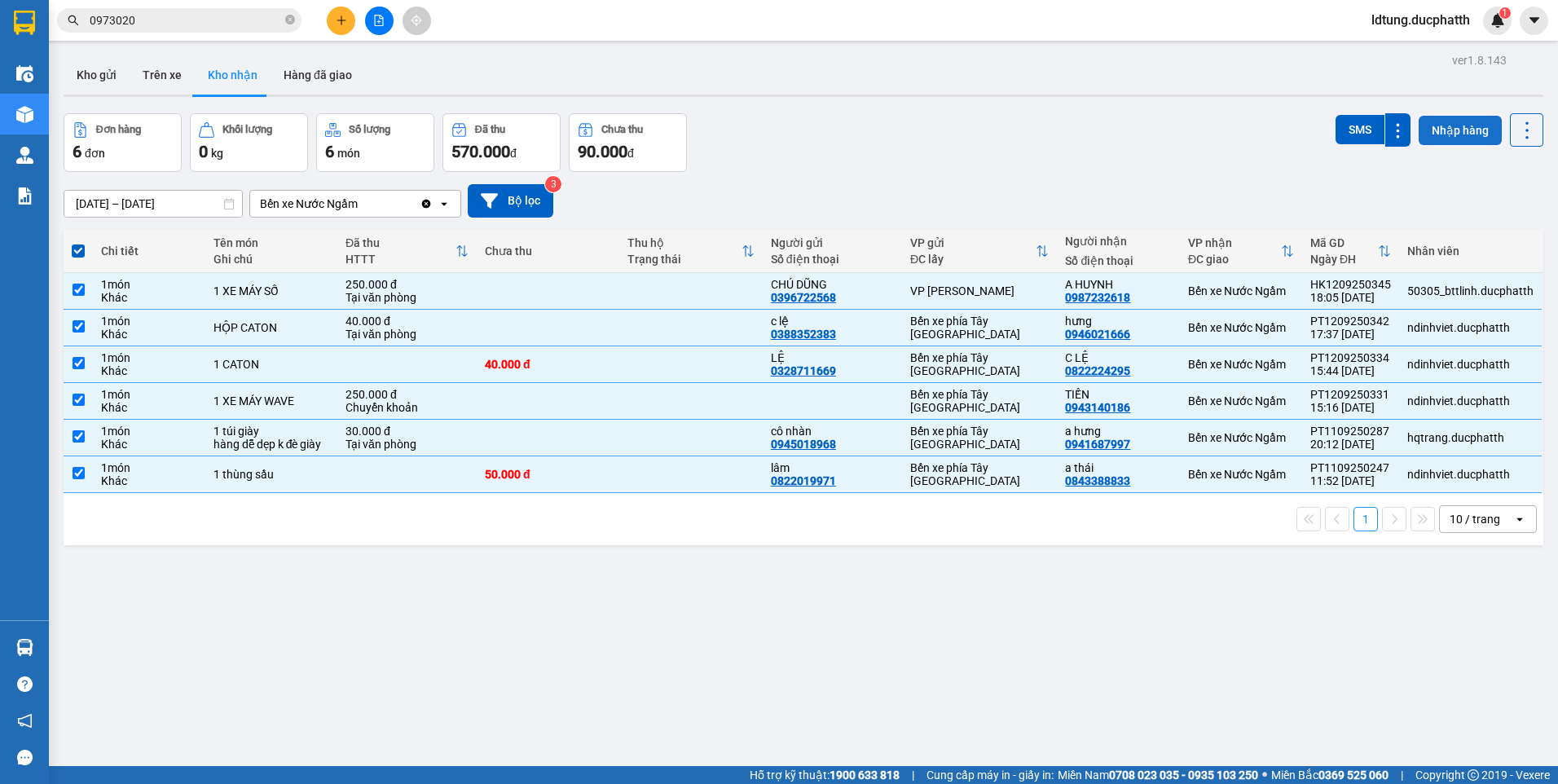
click at [1440, 124] on button "Nhập hàng" at bounding box center [1460, 130] width 83 height 30
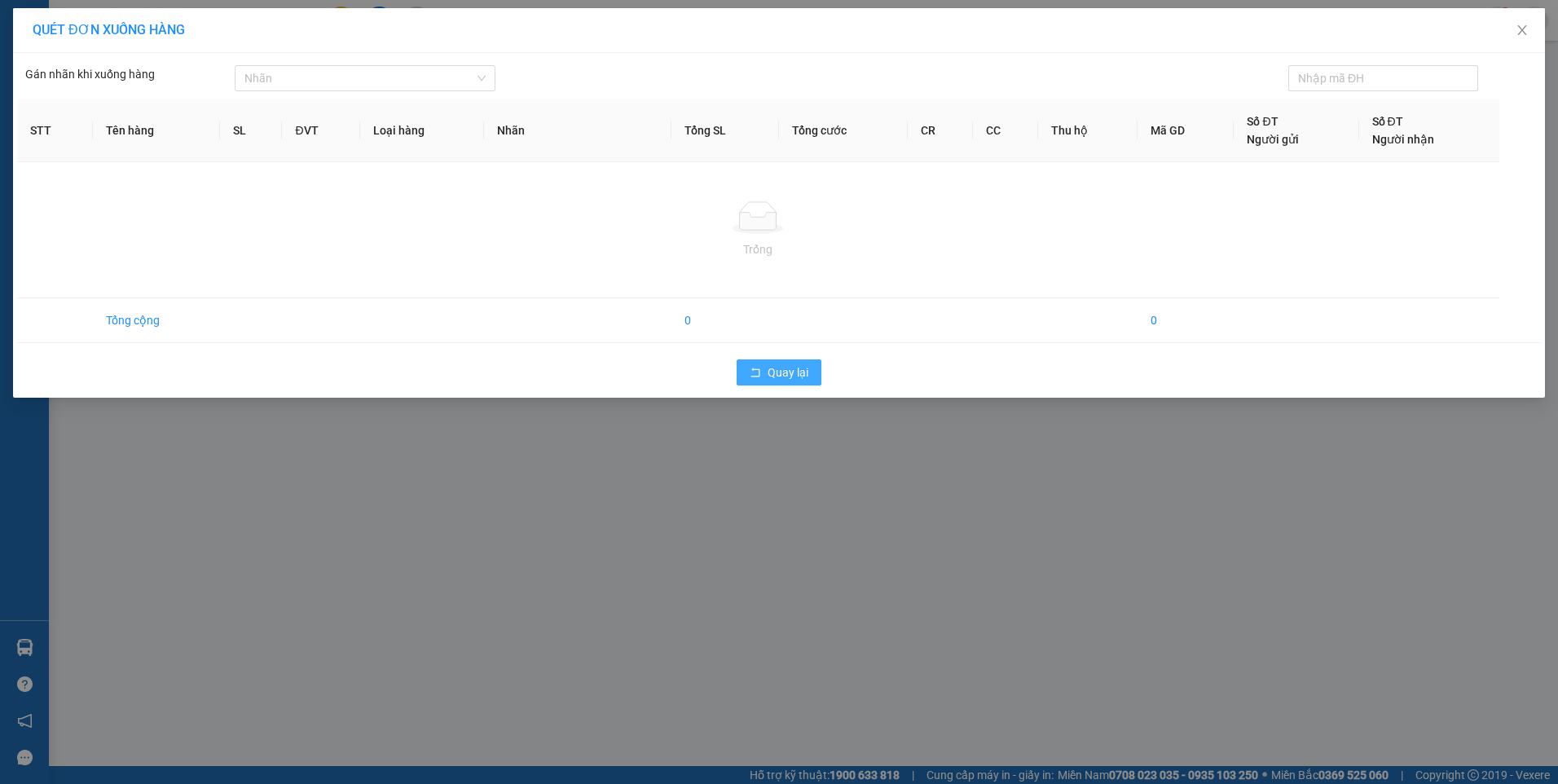
click at [772, 366] on span "Quay lại" at bounding box center [788, 372] width 41 height 18
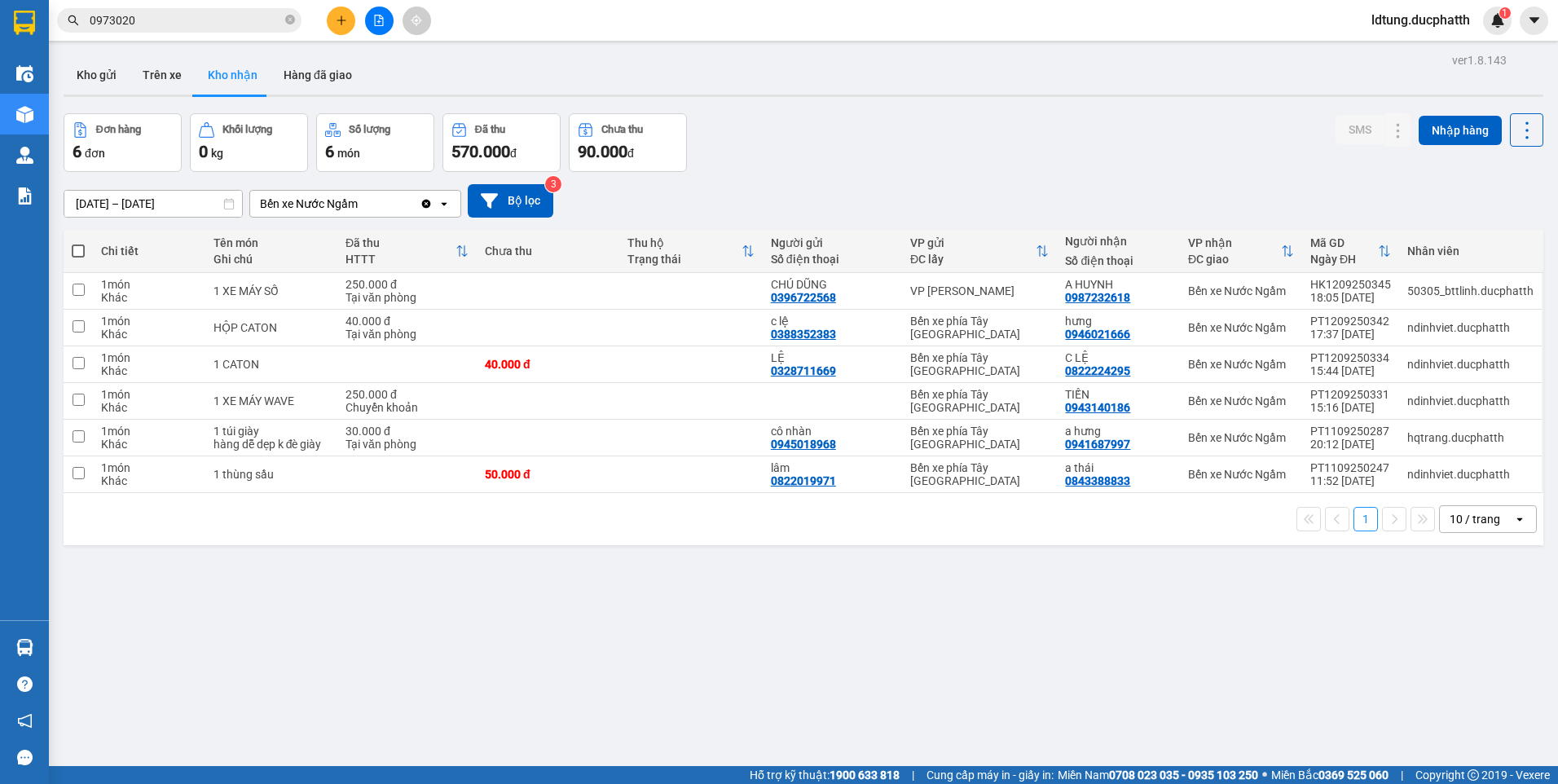
click at [68, 252] on th at bounding box center [78, 251] width 30 height 43
click at [1393, 294] on icon at bounding box center [1399, 291] width 12 height 12
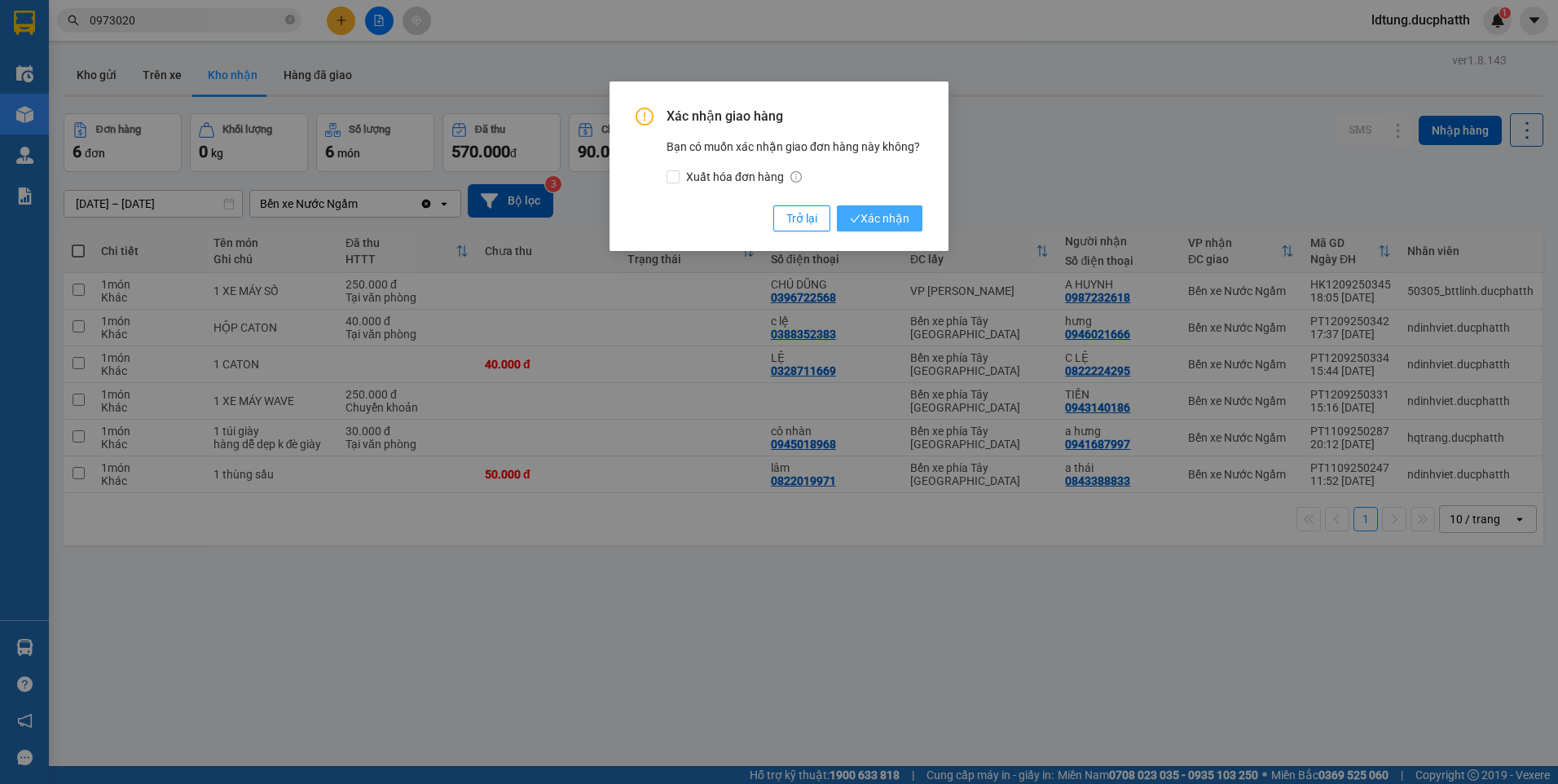
click at [913, 223] on button "Xác nhận" at bounding box center [880, 217] width 86 height 26
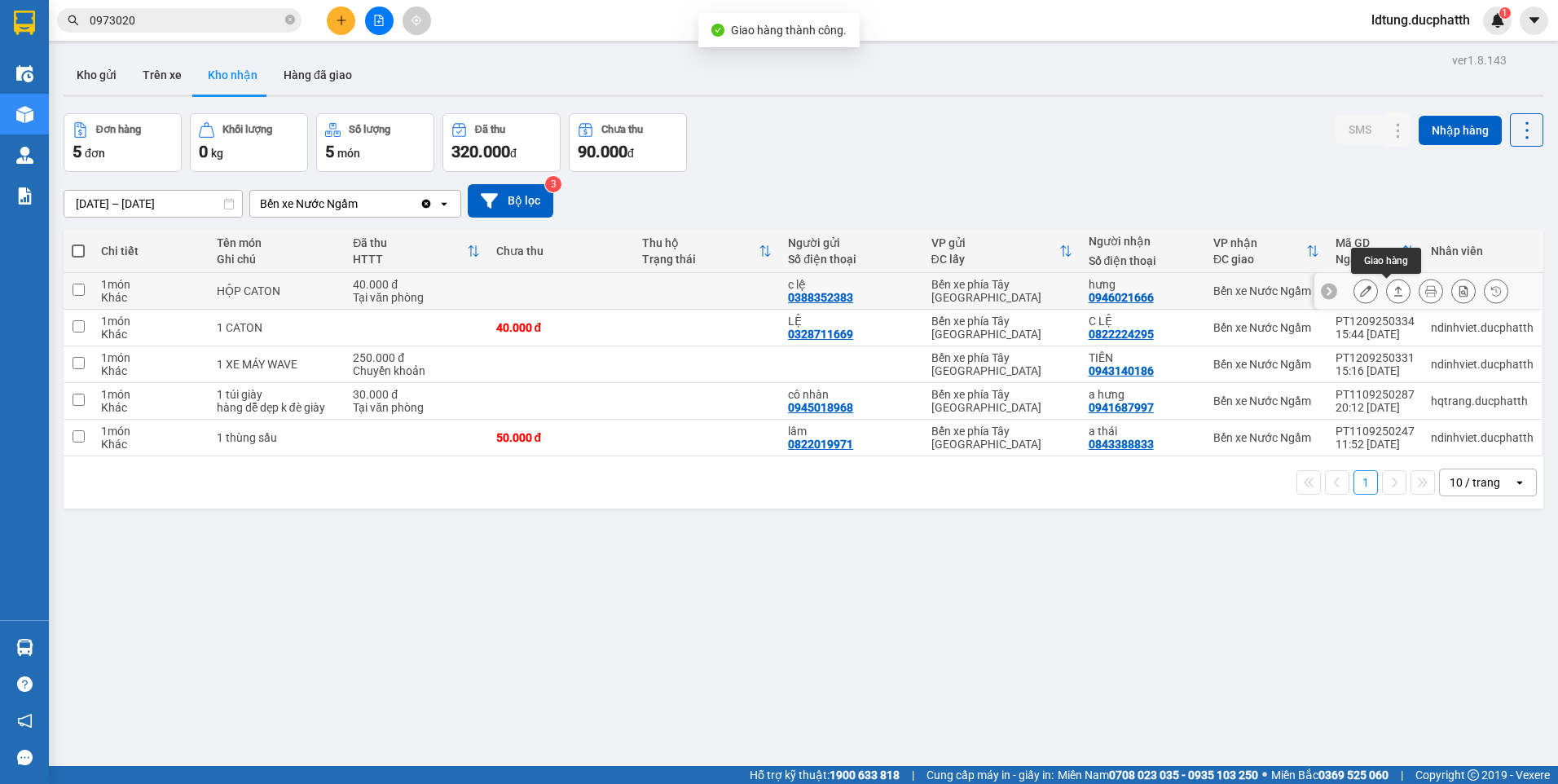
click at [1394, 288] on icon at bounding box center [1399, 291] width 9 height 10
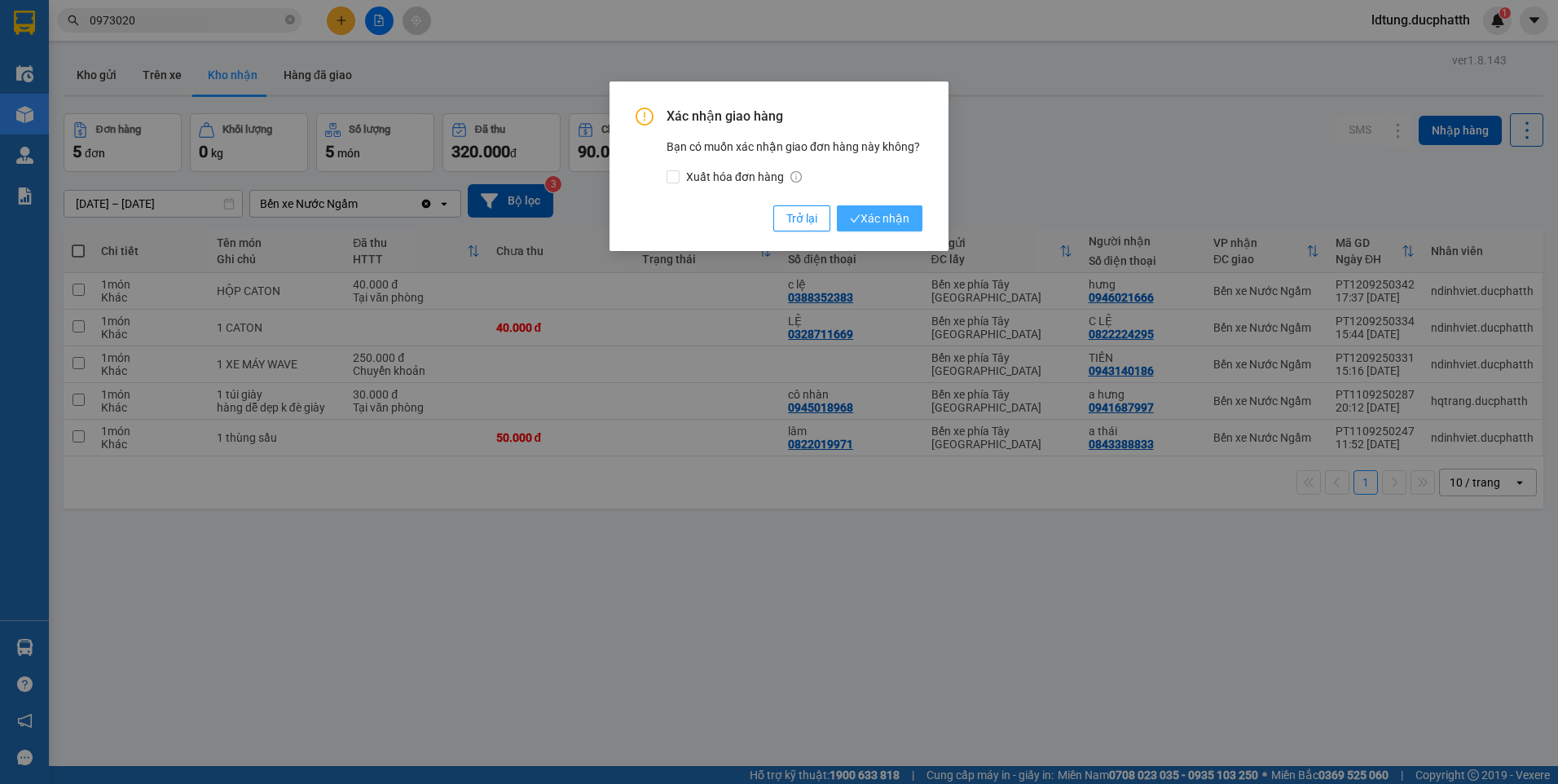
click at [891, 224] on span "Xác nhận" at bounding box center [879, 218] width 59 height 18
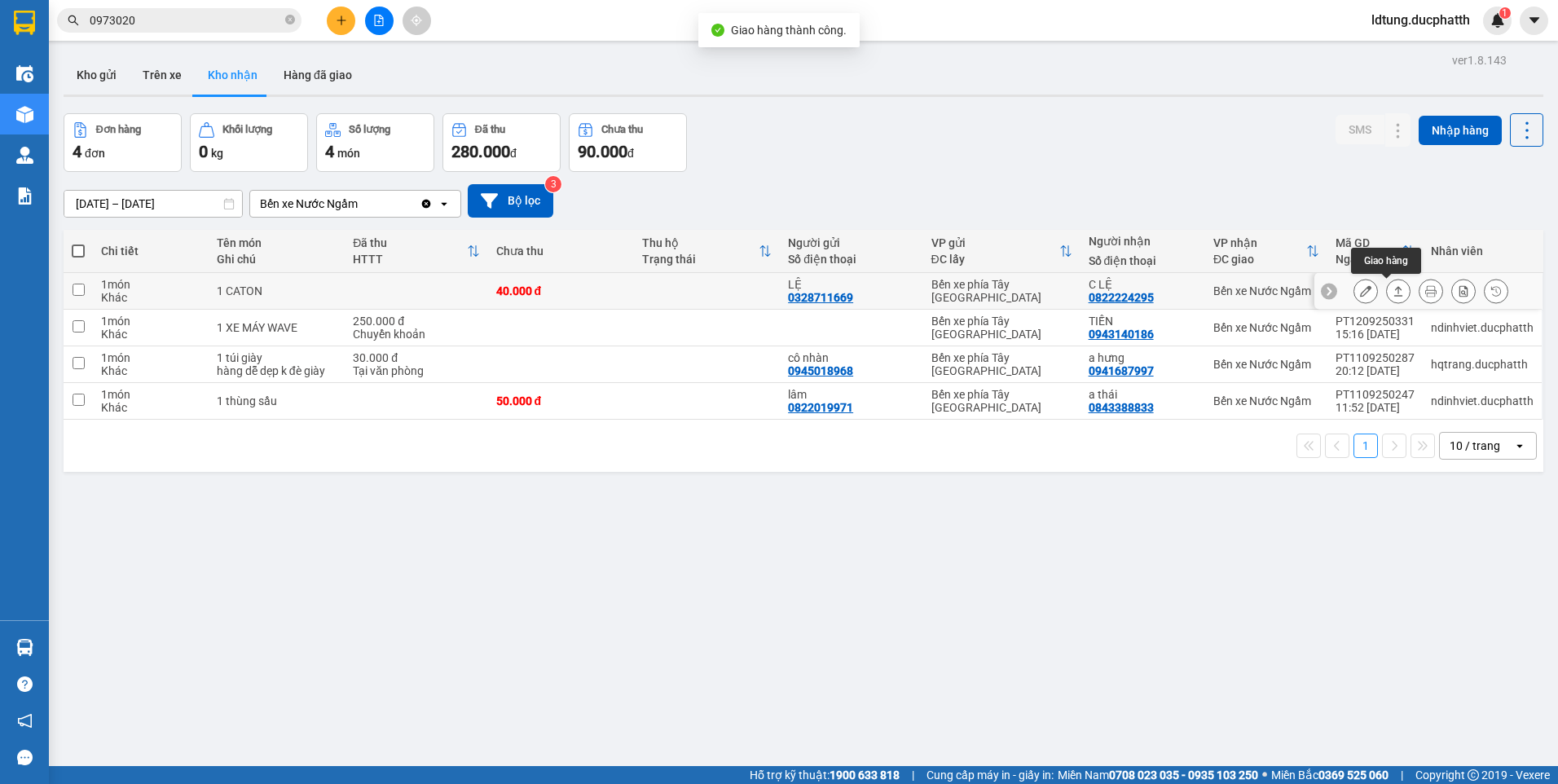
click at [1393, 290] on icon at bounding box center [1399, 291] width 12 height 12
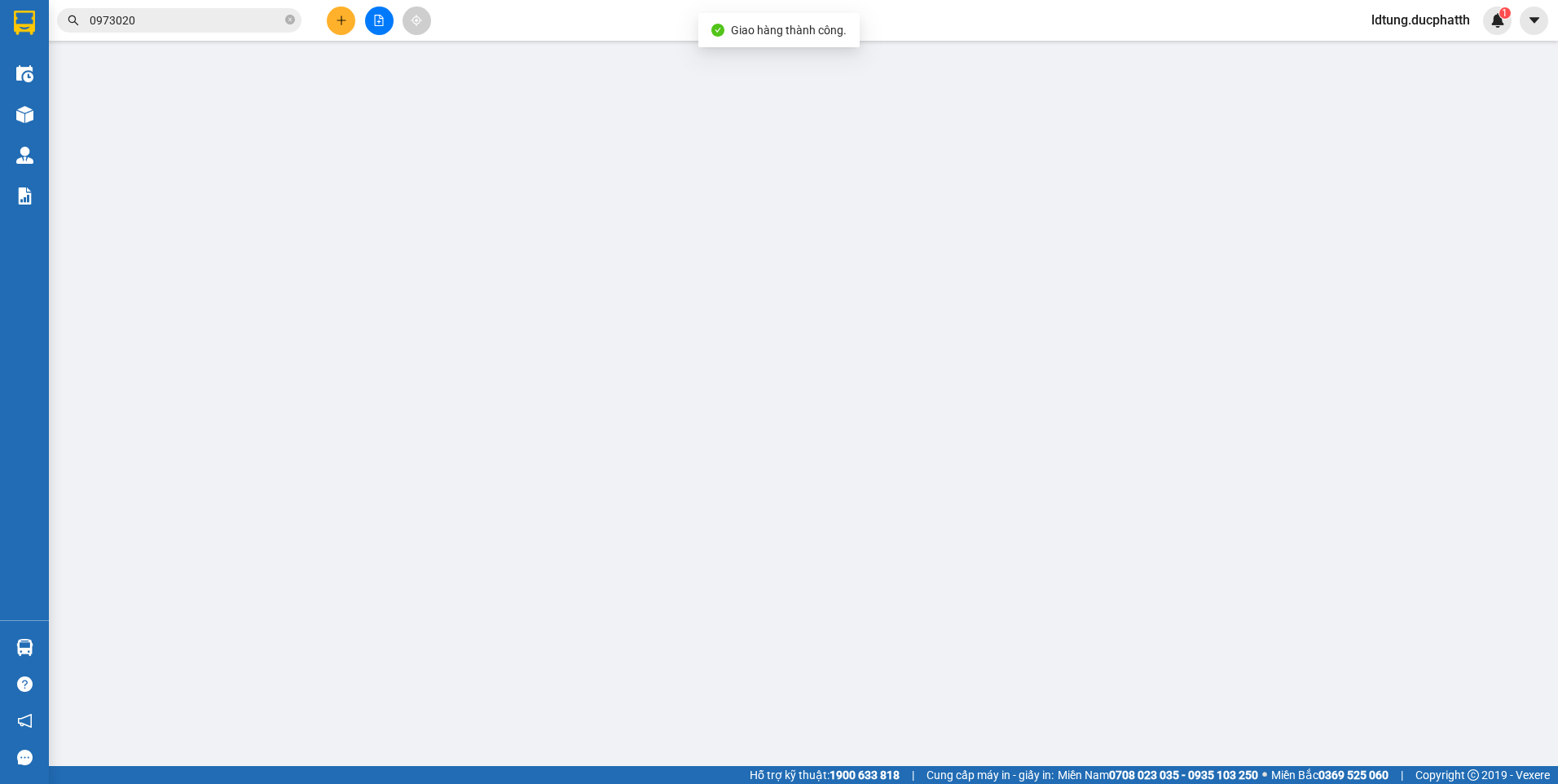
type input "0328711669"
type input "LỆ"
type input "0822224295"
type input "C LỆ"
type input "40.000"
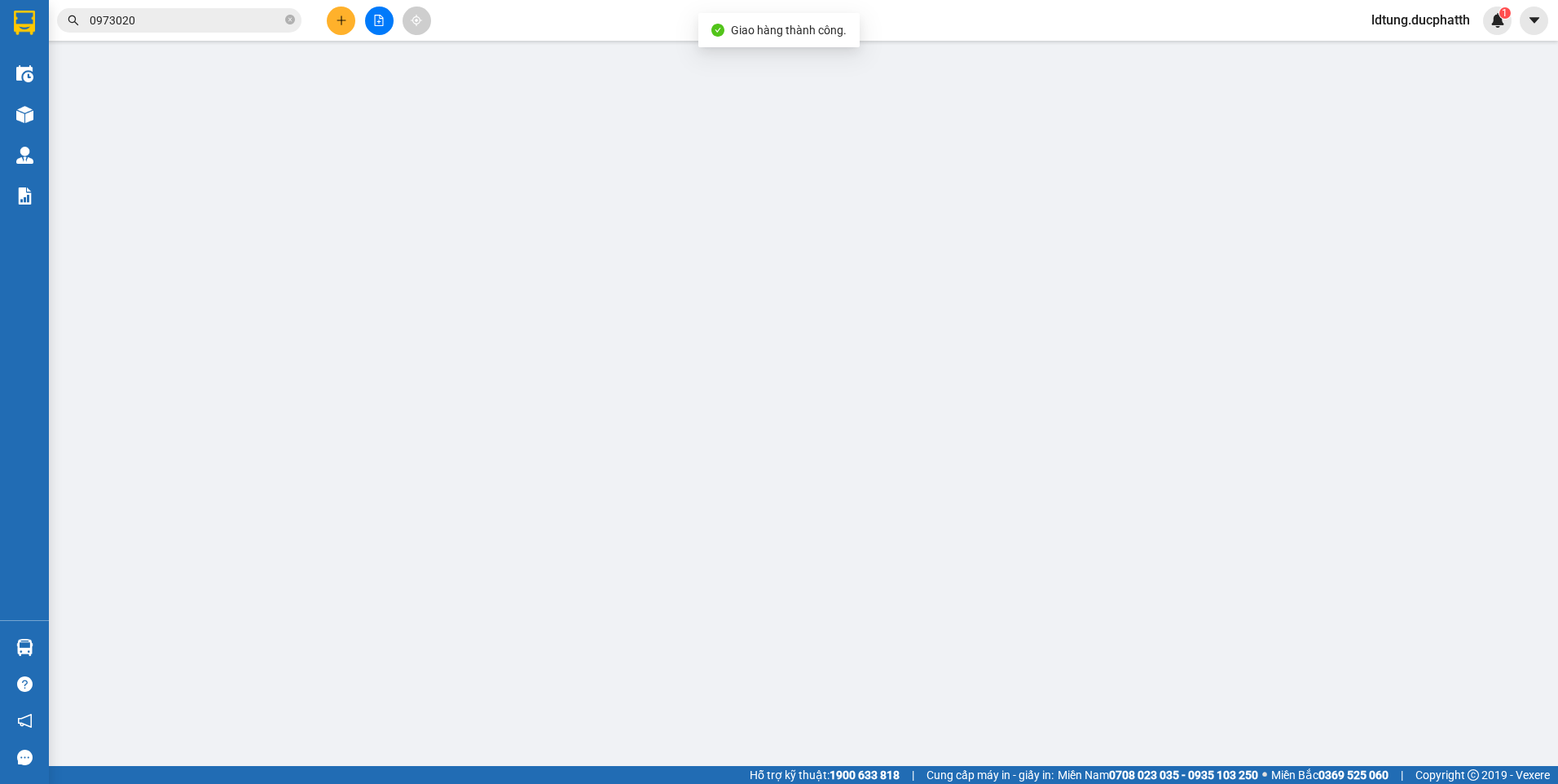
type input "40.000"
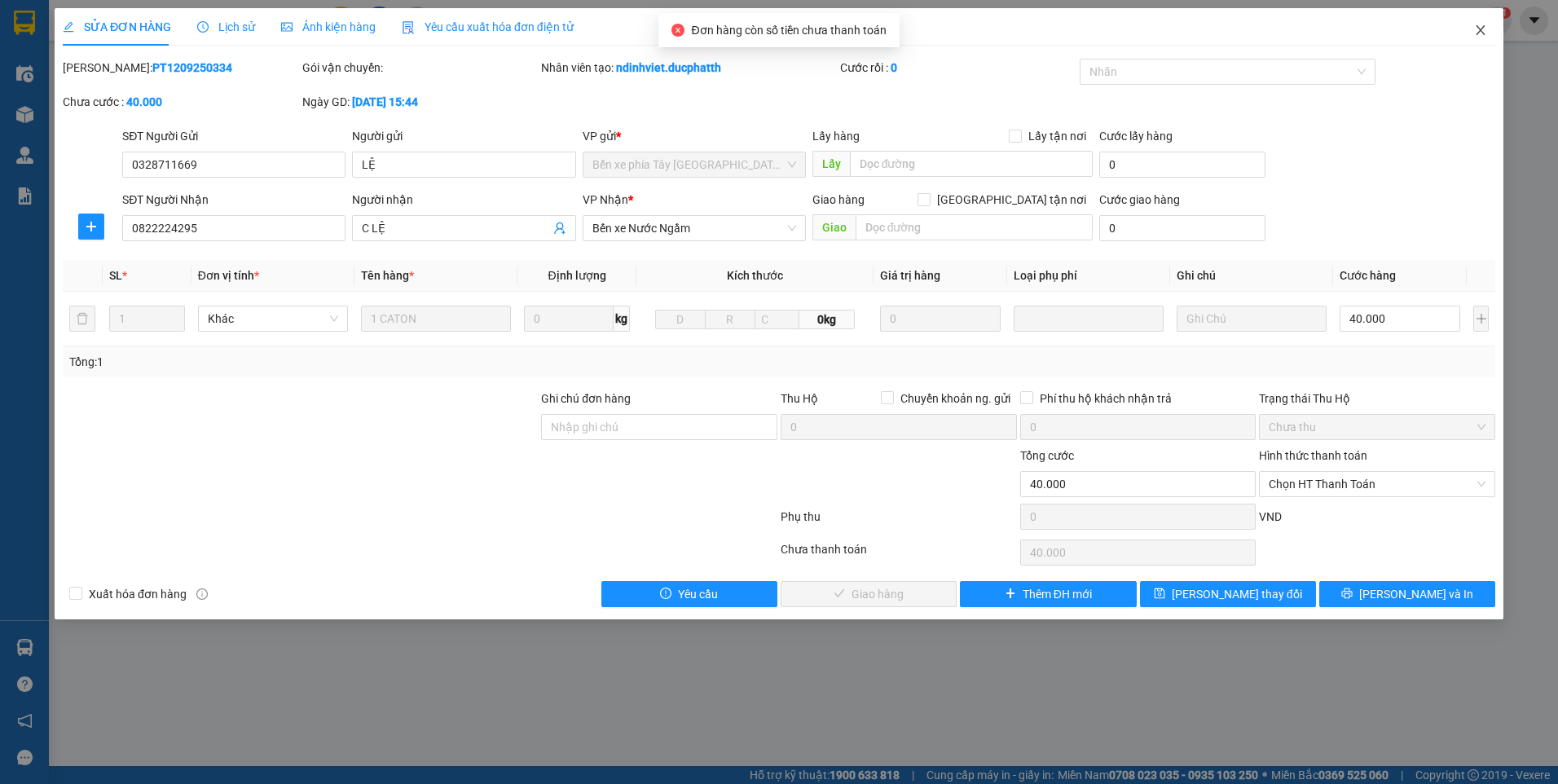
click at [1475, 50] on span "Close" at bounding box center [1480, 30] width 46 height 46
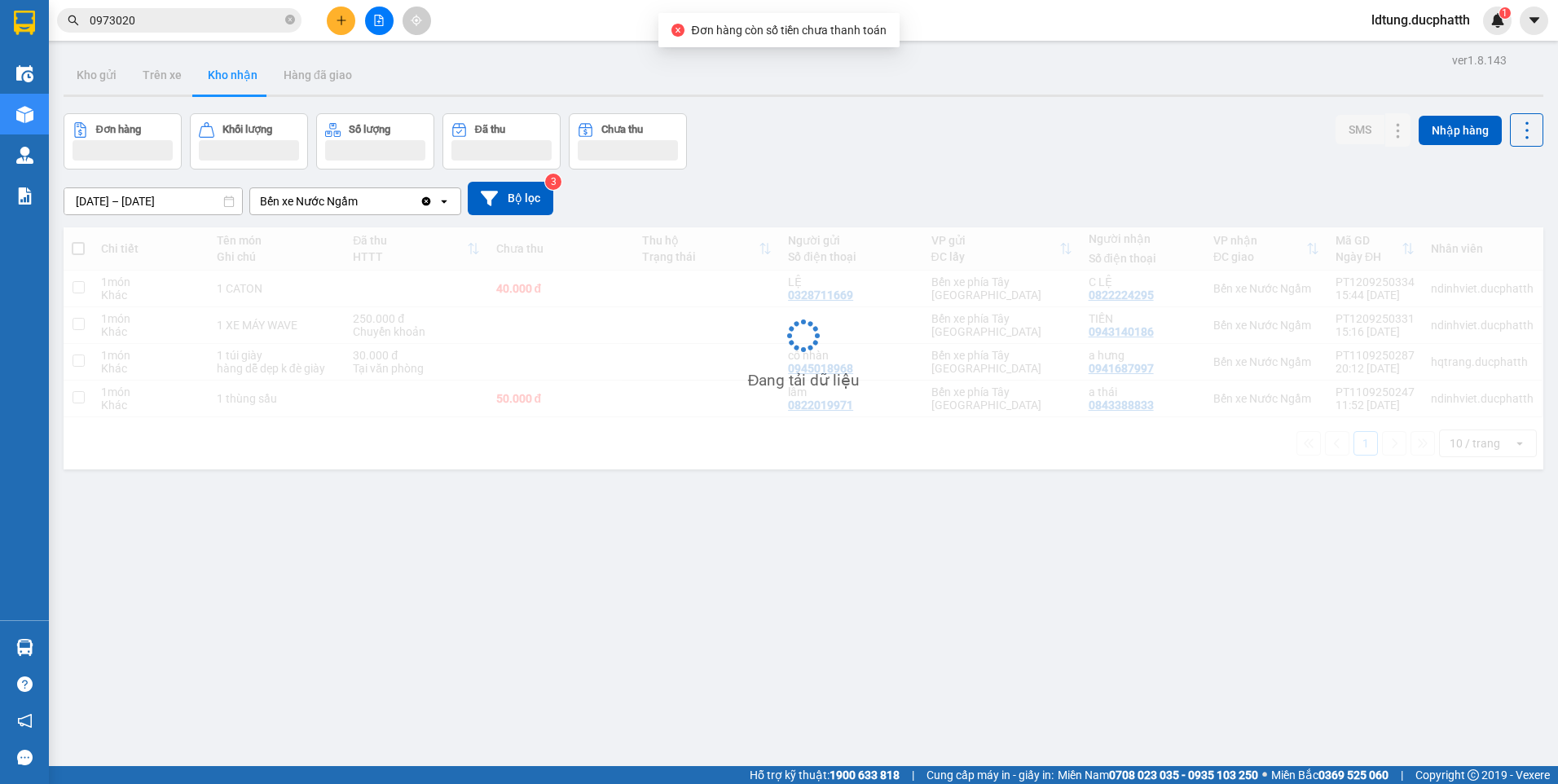
click at [1475, 31] on div "ldtung.ducphatth 1" at bounding box center [1434, 21] width 153 height 29
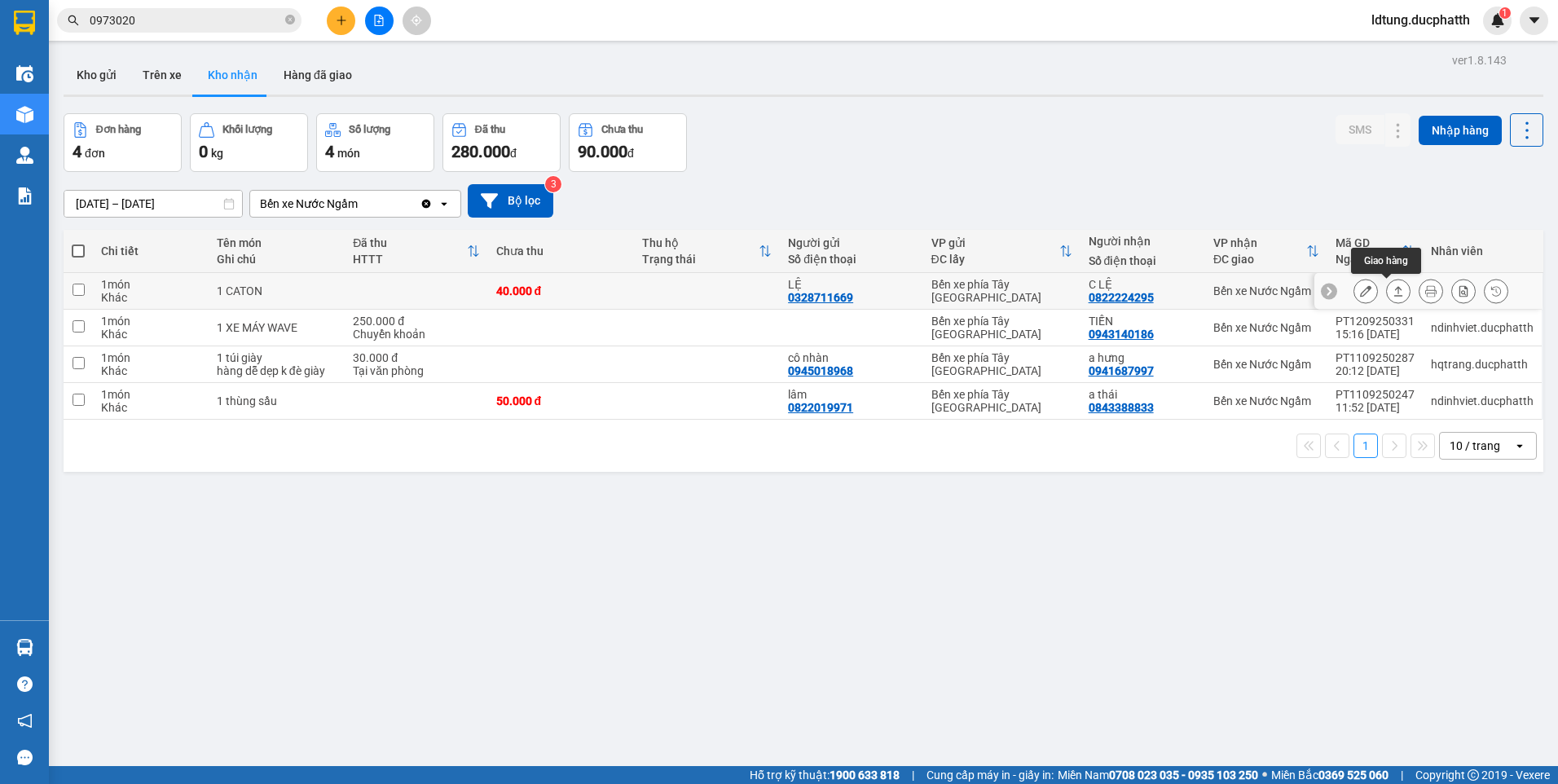
click at [1393, 286] on icon at bounding box center [1399, 291] width 12 height 12
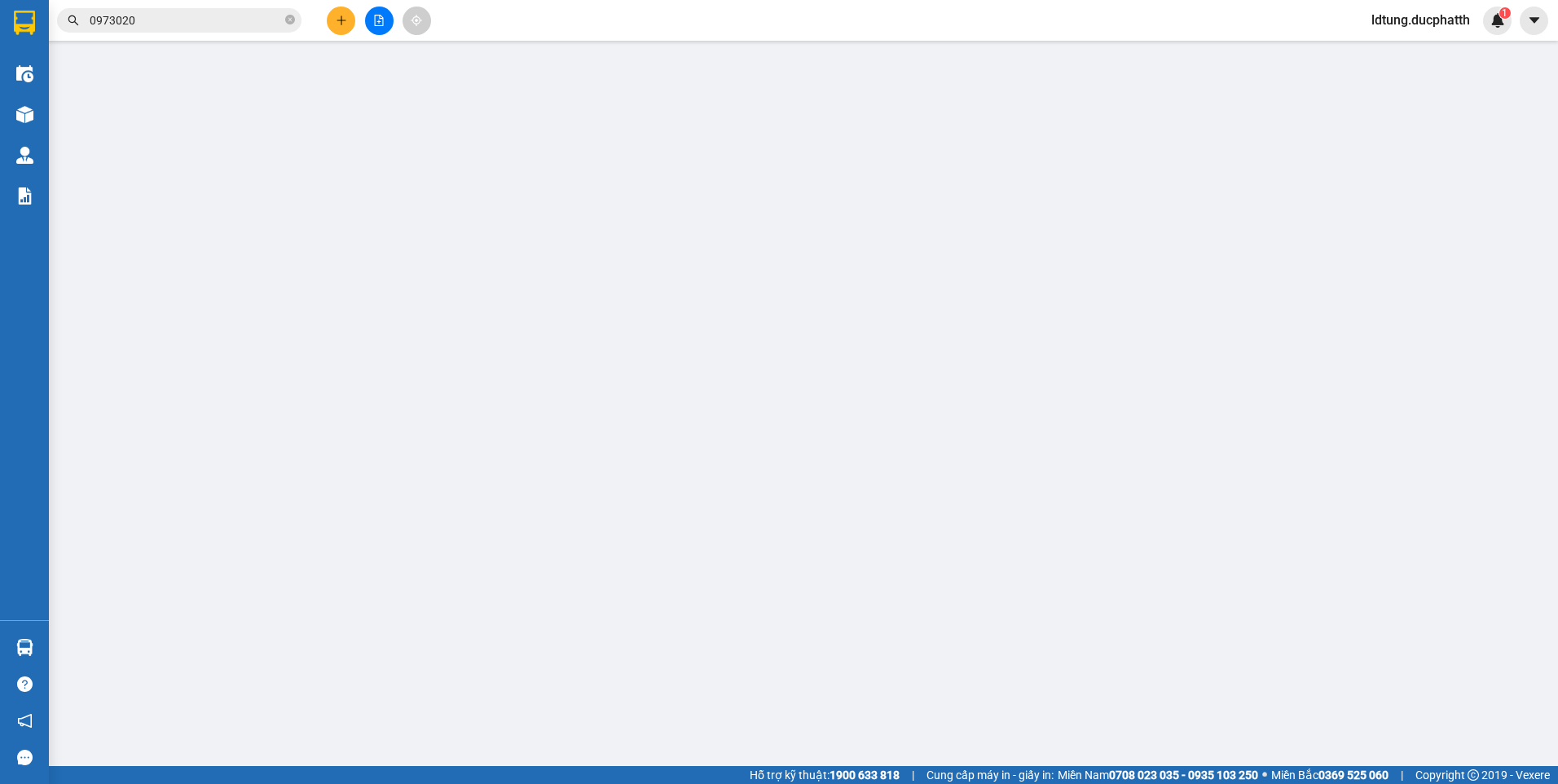
type input "0328711669"
type input "LỆ"
type input "0822224295"
type input "C LỆ"
type input "40.000"
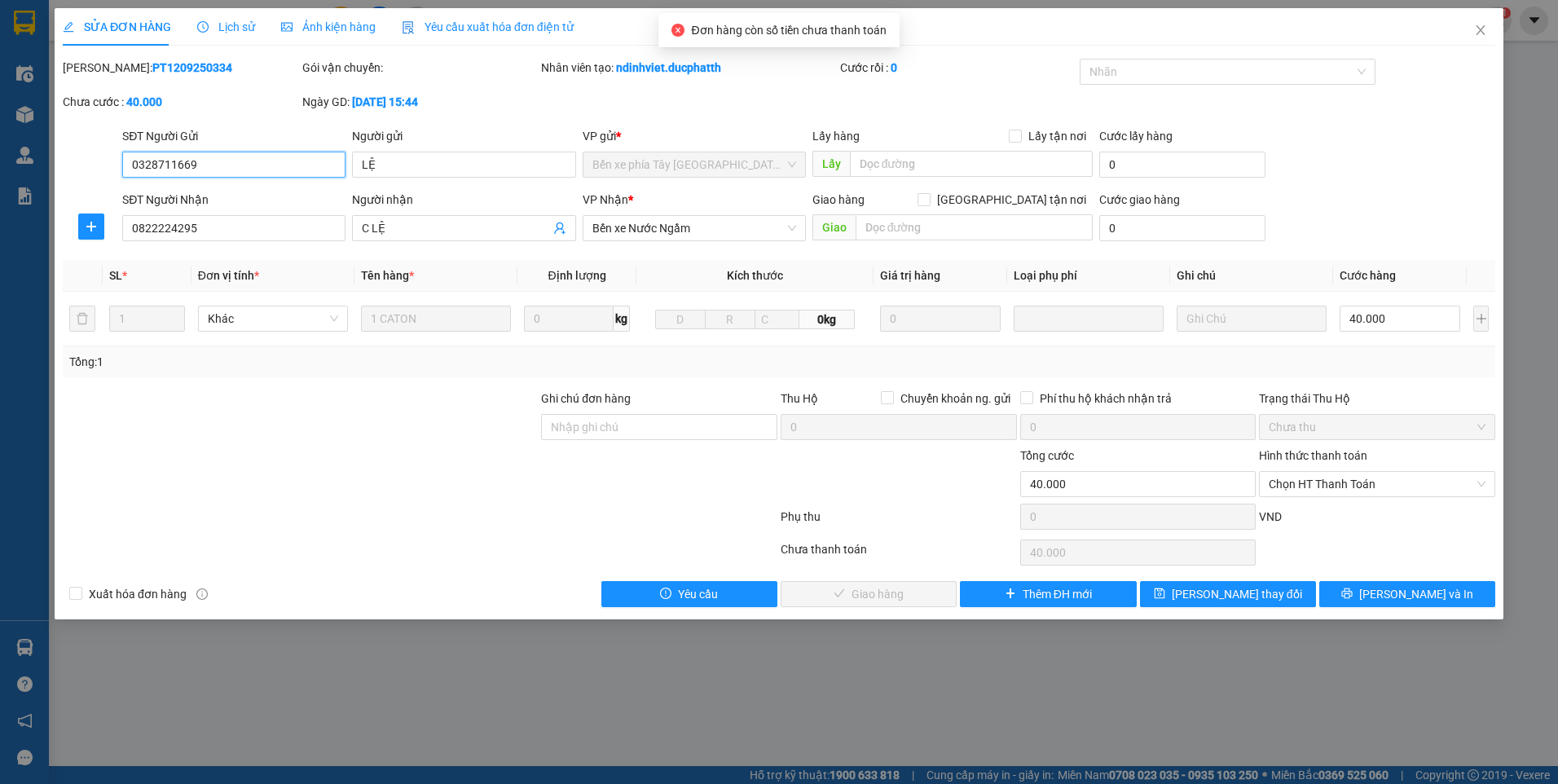
click at [1400, 430] on span "Chưa thu" at bounding box center [1377, 426] width 217 height 24
click at [1429, 479] on span "Chọn HT Thanh Toán" at bounding box center [1377, 483] width 217 height 24
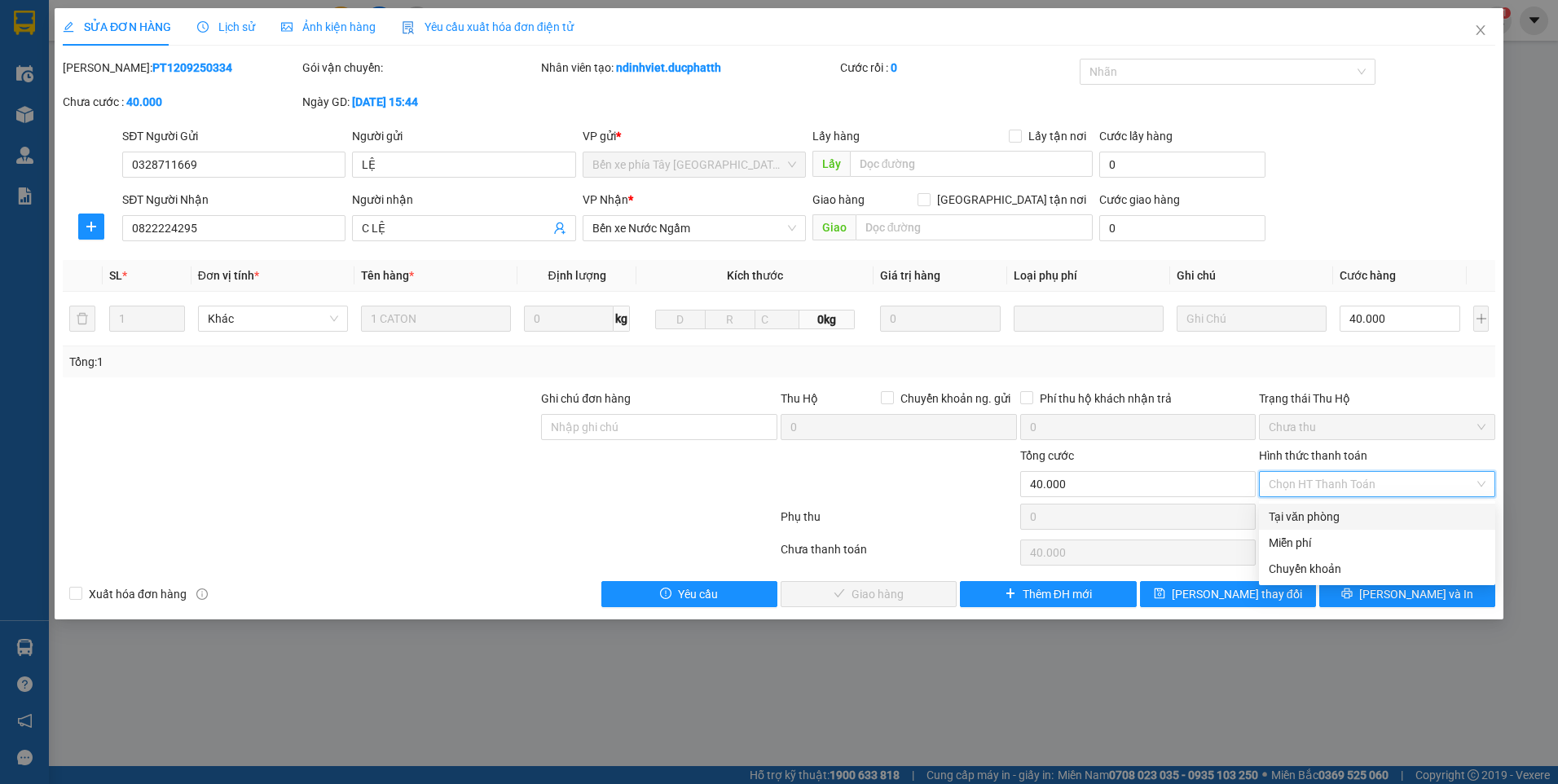
click at [1371, 512] on div "Tại văn phòng" at bounding box center [1377, 516] width 217 height 18
type input "0"
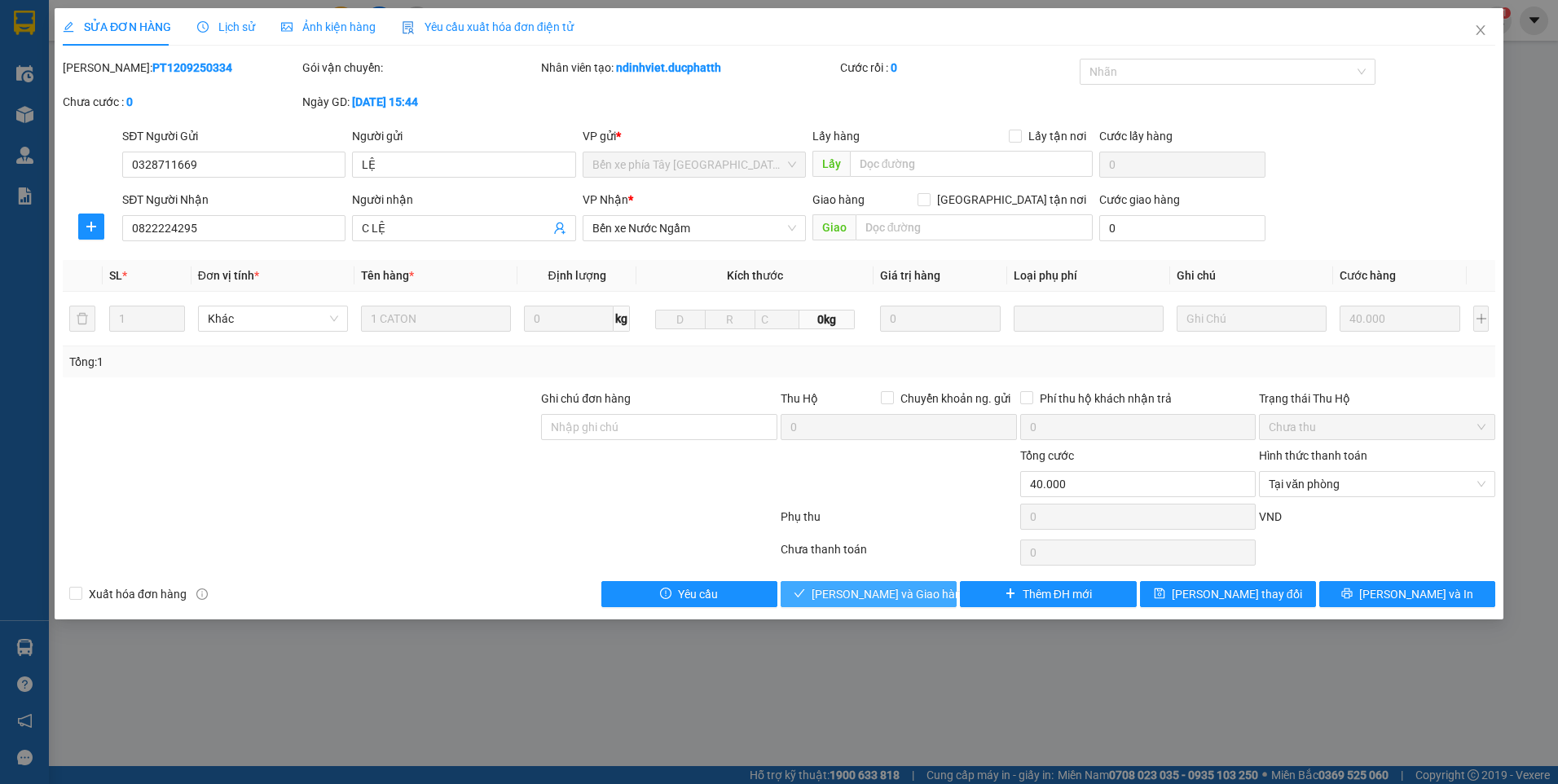
click at [850, 596] on span "[PERSON_NAME] và Giao hàng" at bounding box center [890, 594] width 157 height 18
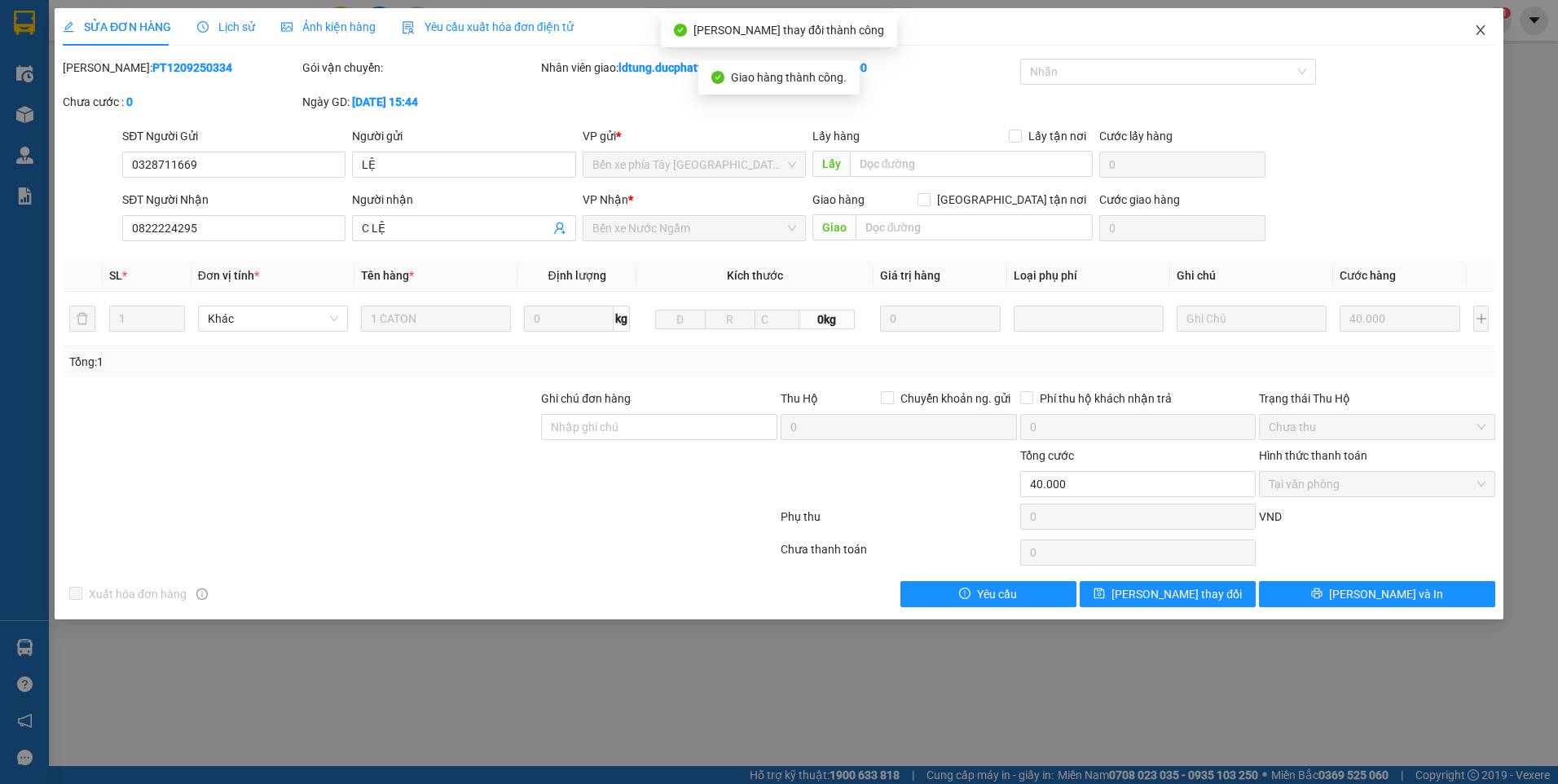
click at [1488, 33] on span "Close" at bounding box center [1480, 30] width 46 height 46
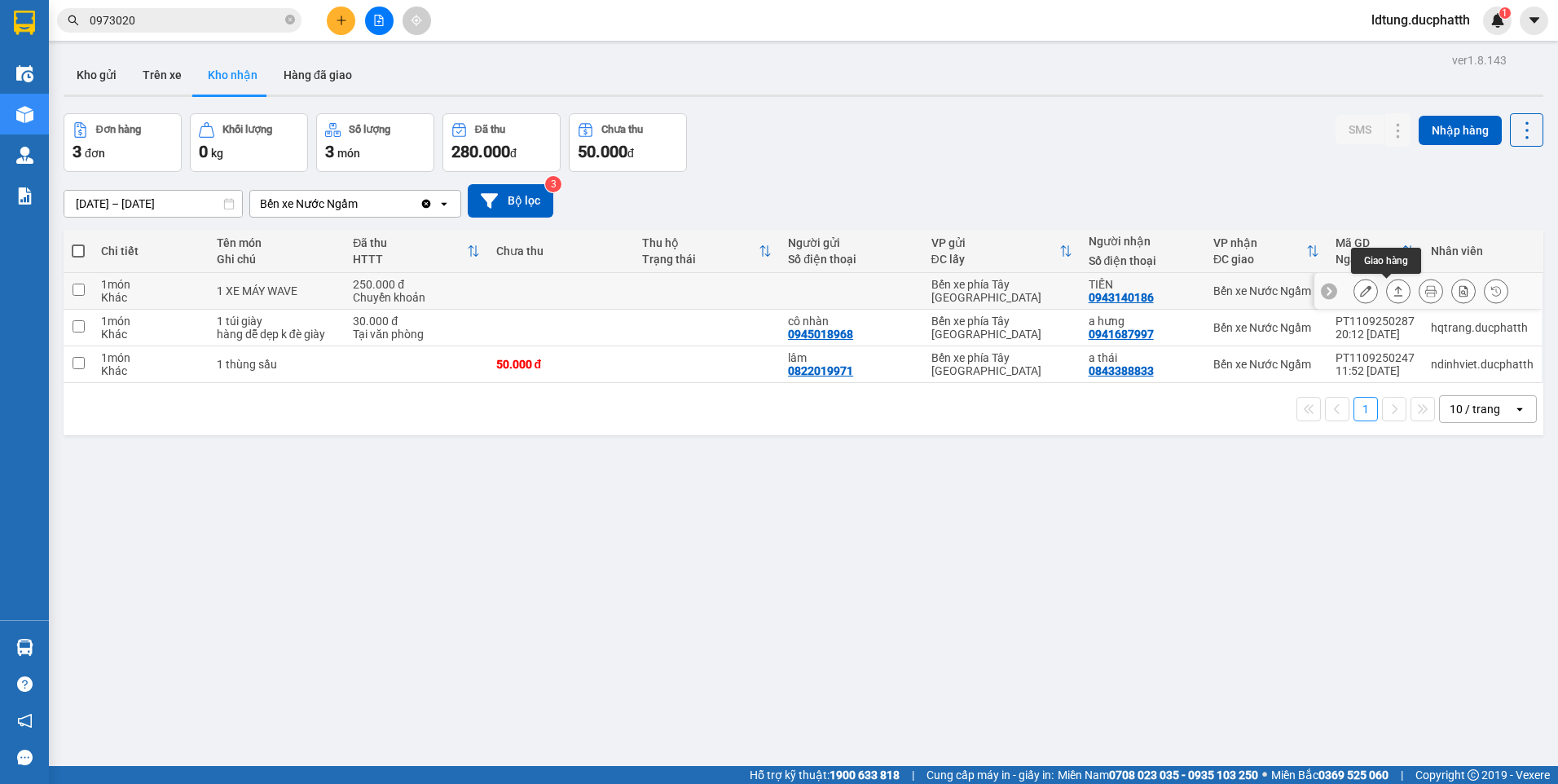
click at [1387, 285] on button at bounding box center [1398, 291] width 22 height 29
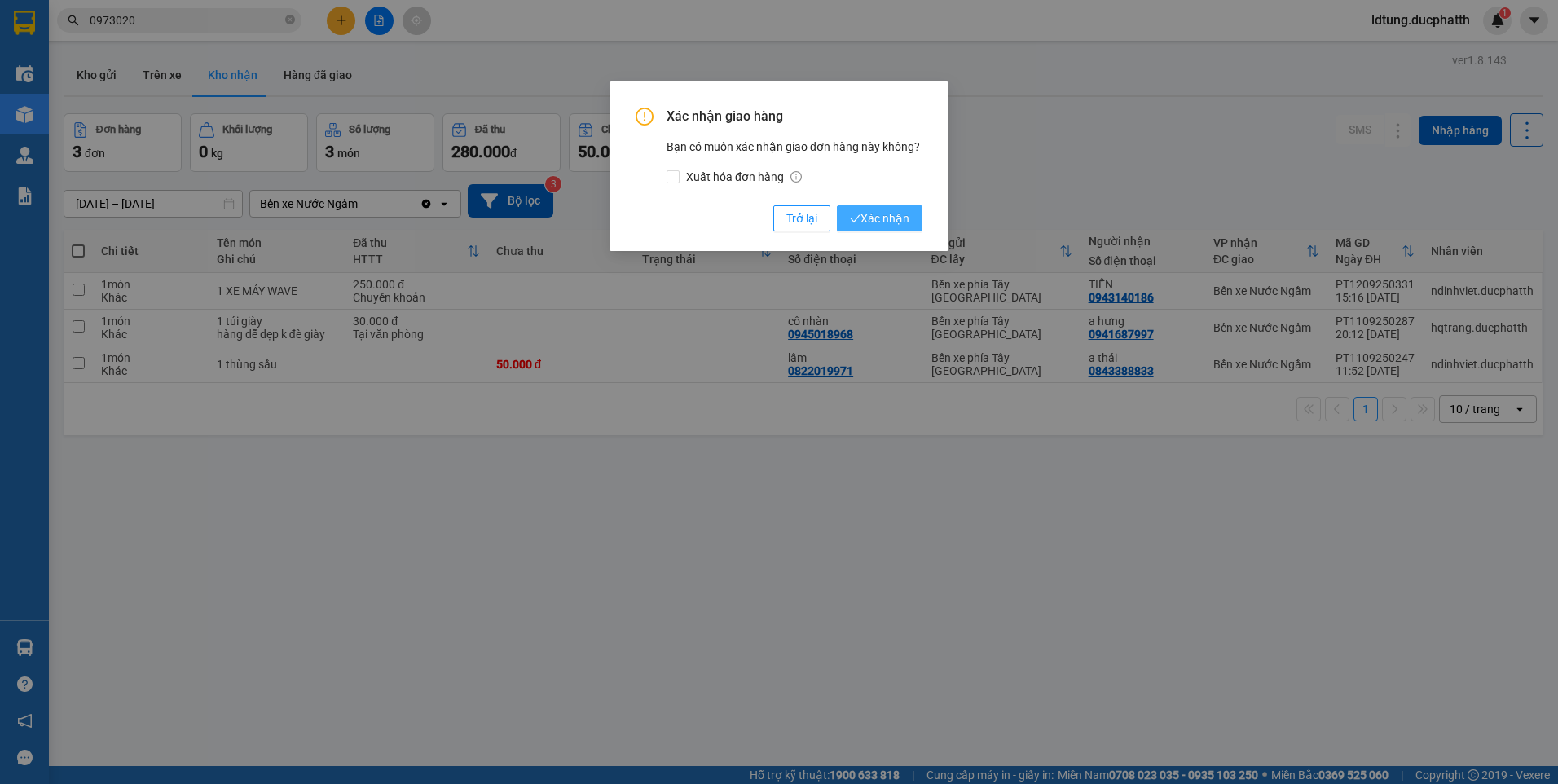
click at [891, 205] on button "Xác nhận" at bounding box center [880, 217] width 86 height 26
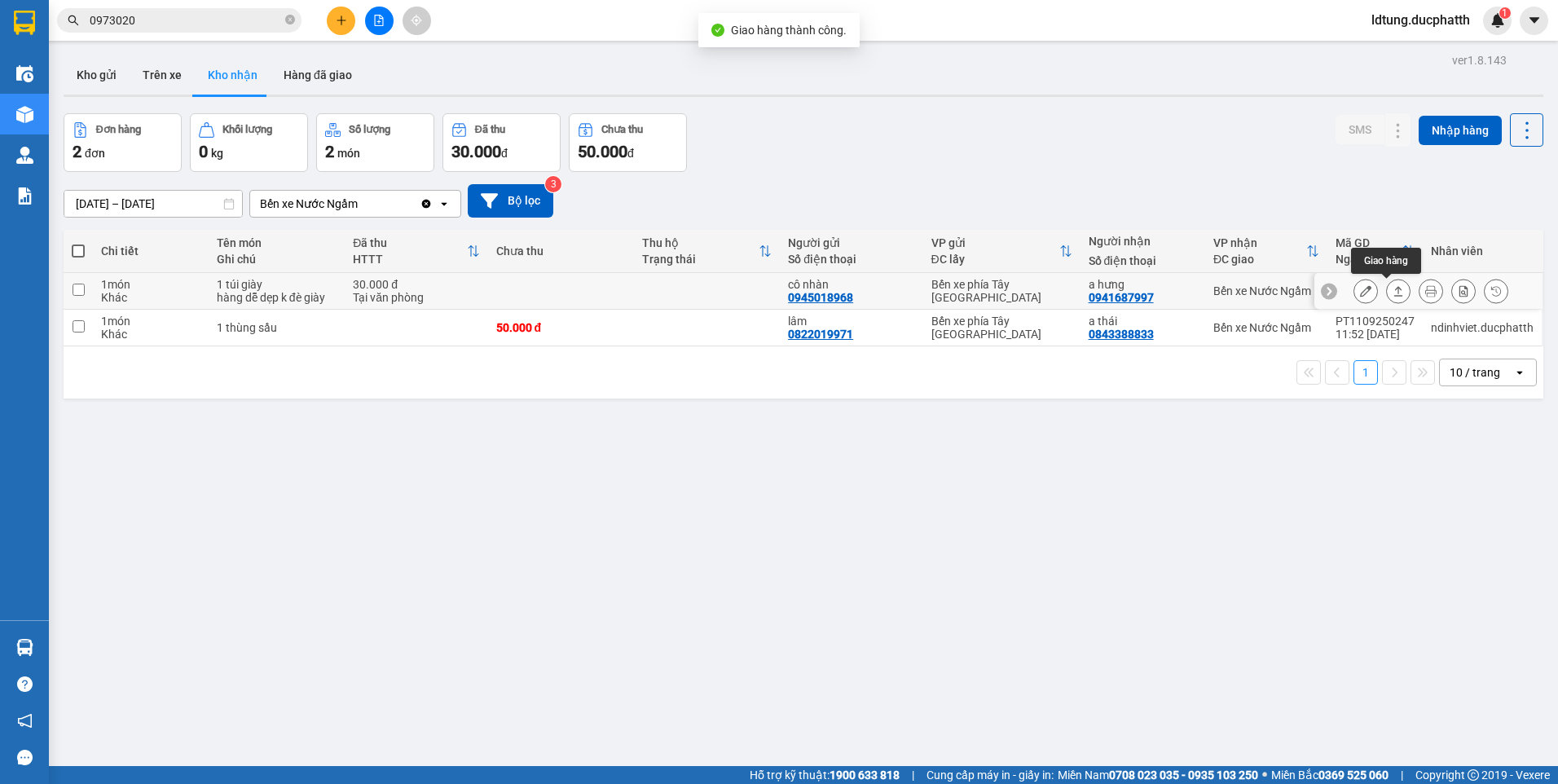
click at [1387, 285] on button at bounding box center [1398, 291] width 22 height 29
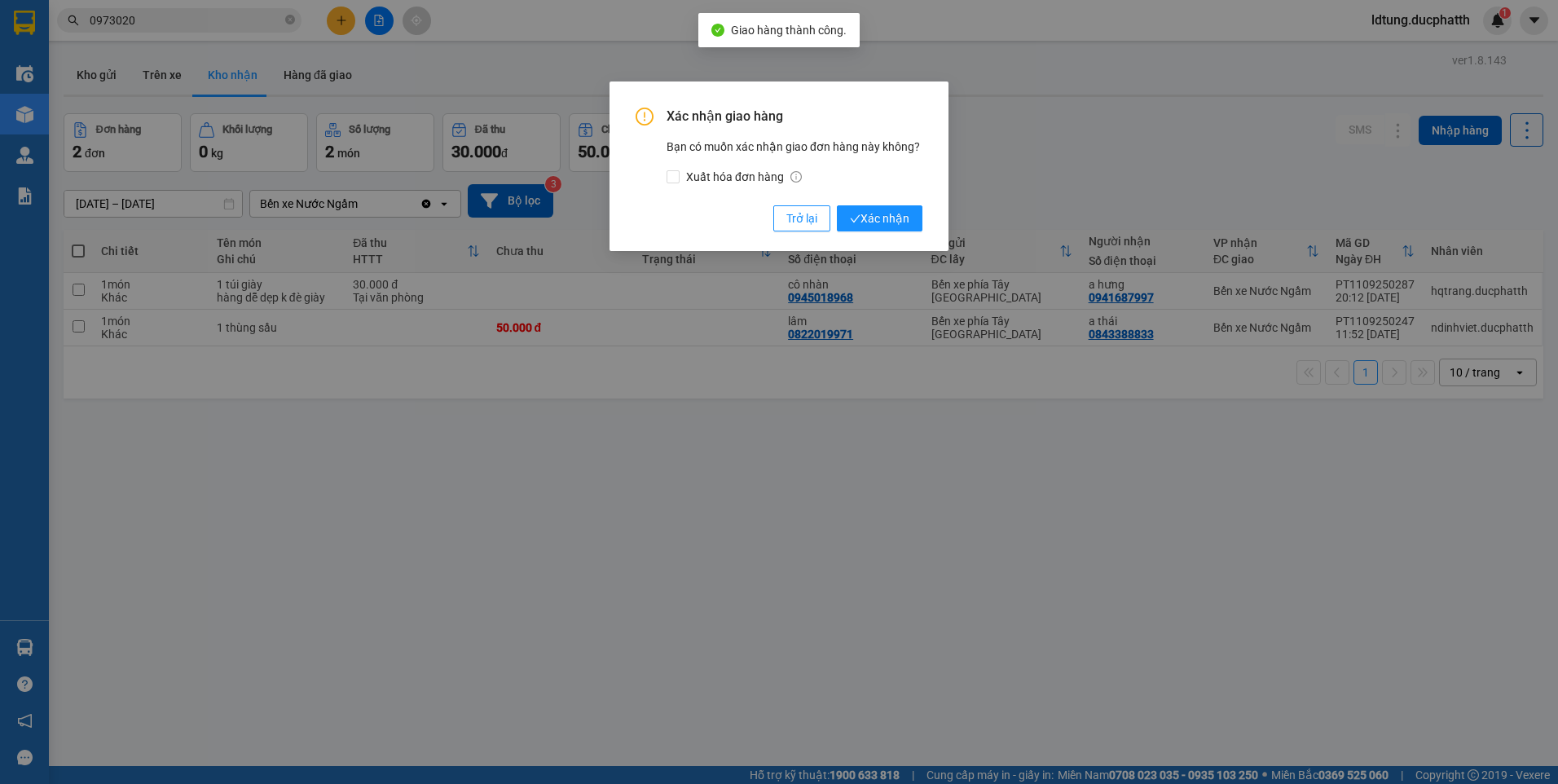
click at [866, 204] on div "Xác nhận giao hàng Bạn có muốn xác nhận giao đơn hàng này không? Xuất hóa đơn h…" at bounding box center [779, 169] width 287 height 124
click at [878, 213] on span "Xác nhận" at bounding box center [879, 218] width 59 height 18
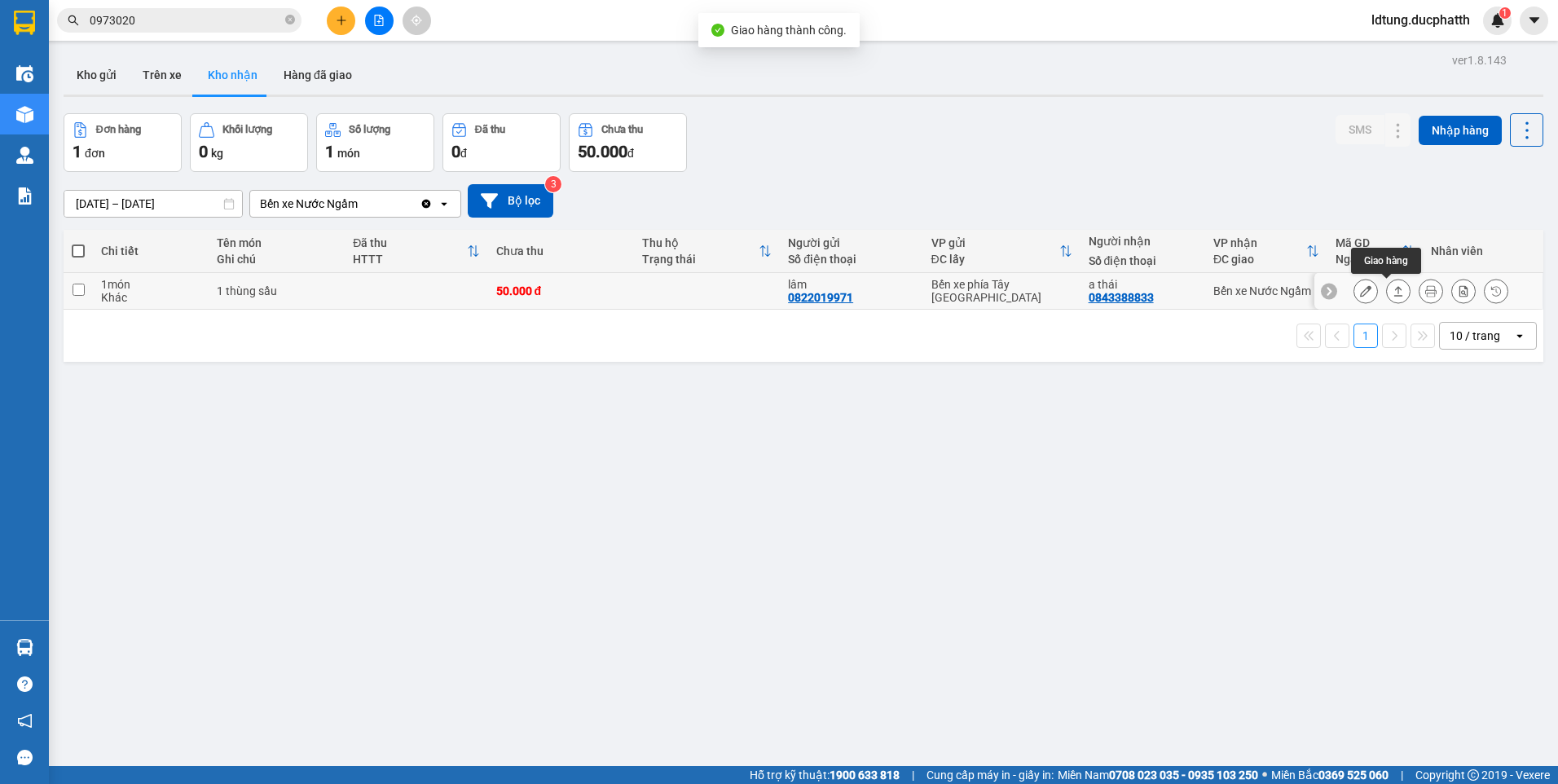
click at [1393, 292] on icon at bounding box center [1399, 291] width 12 height 12
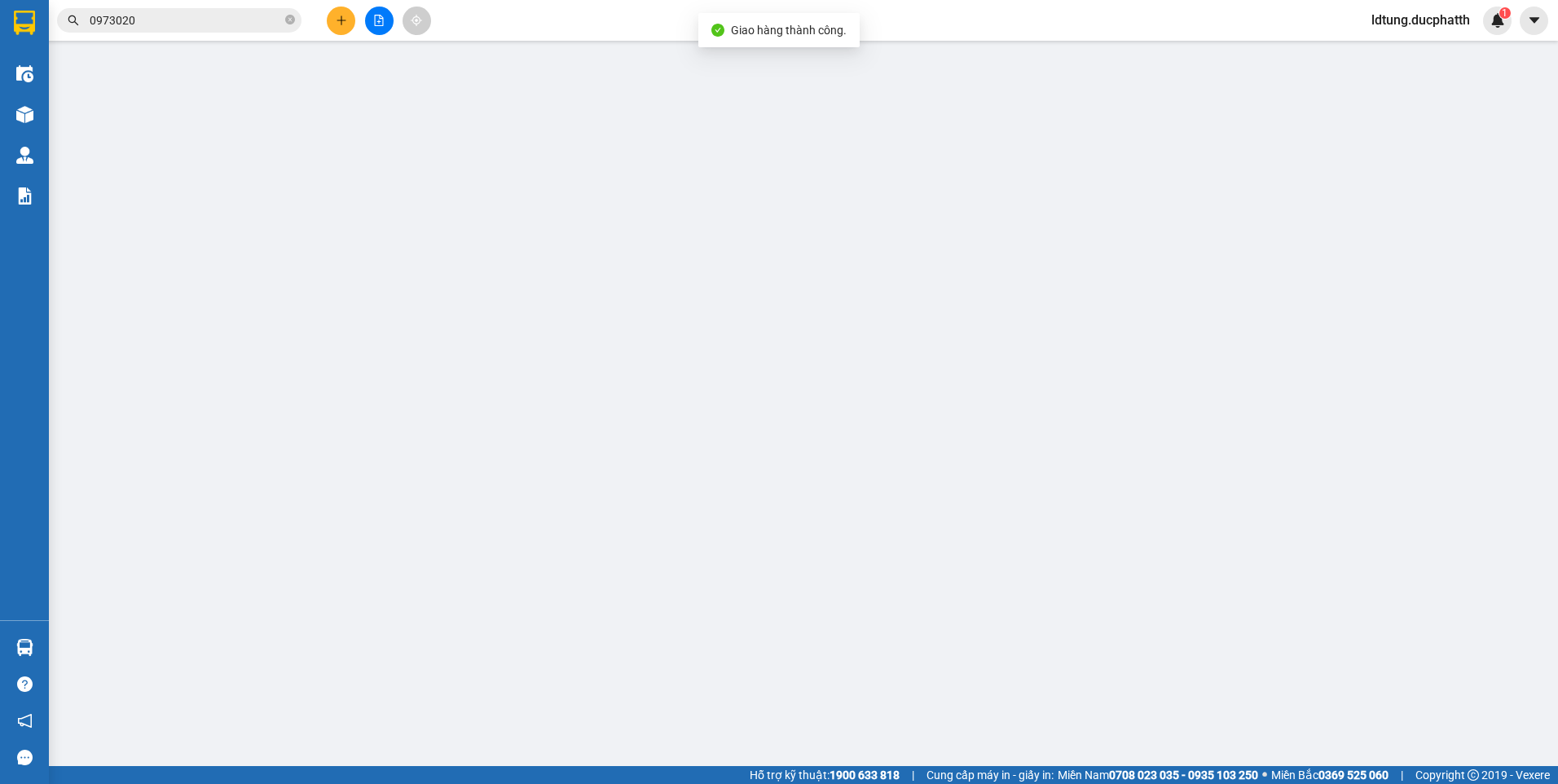
type input "0822019971"
type input "lâm"
type input "0843388833"
type input "a thái"
type input "50.000"
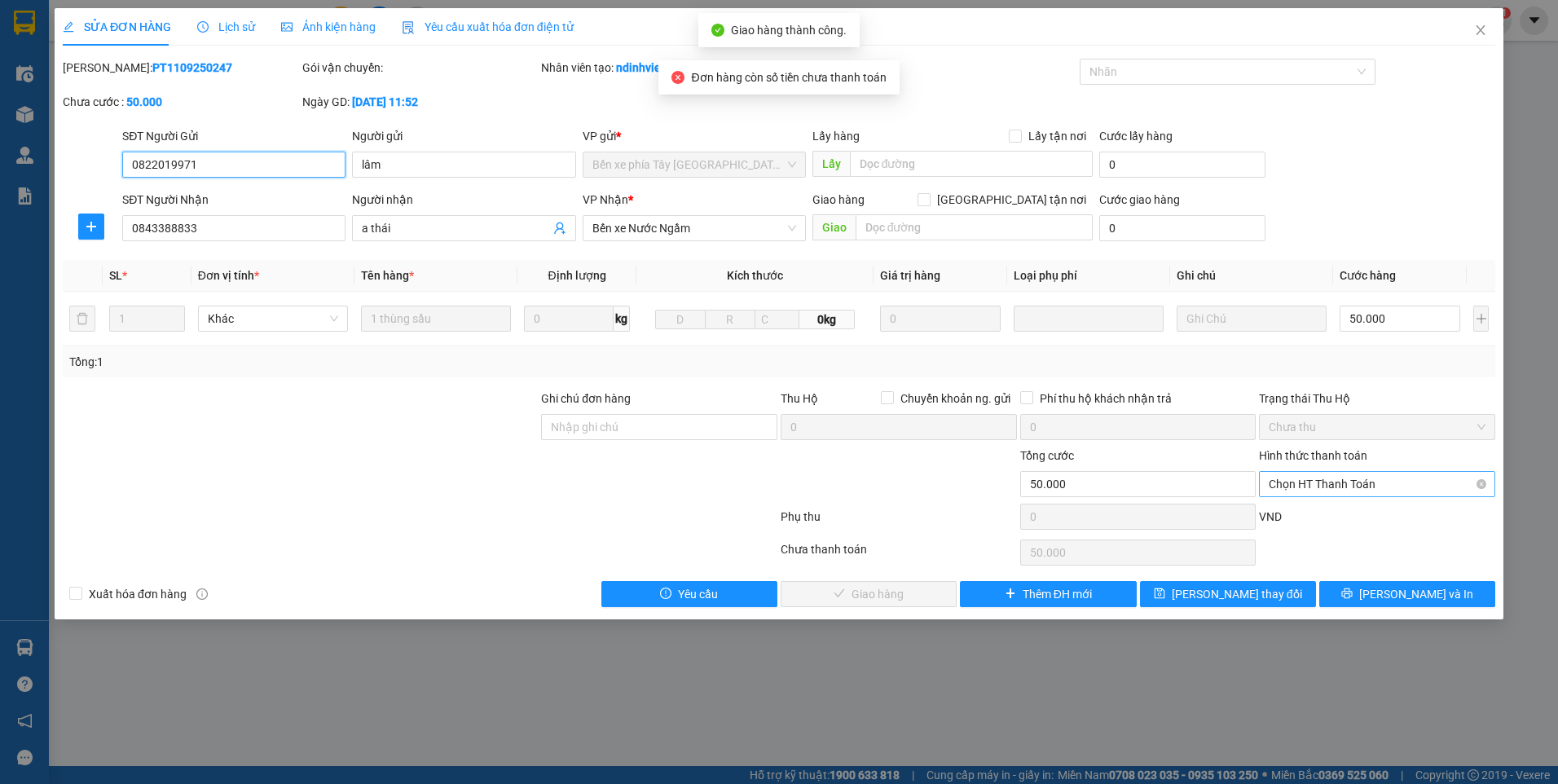
click at [1320, 476] on span "Chọn HT Thanh Toán" at bounding box center [1377, 483] width 217 height 24
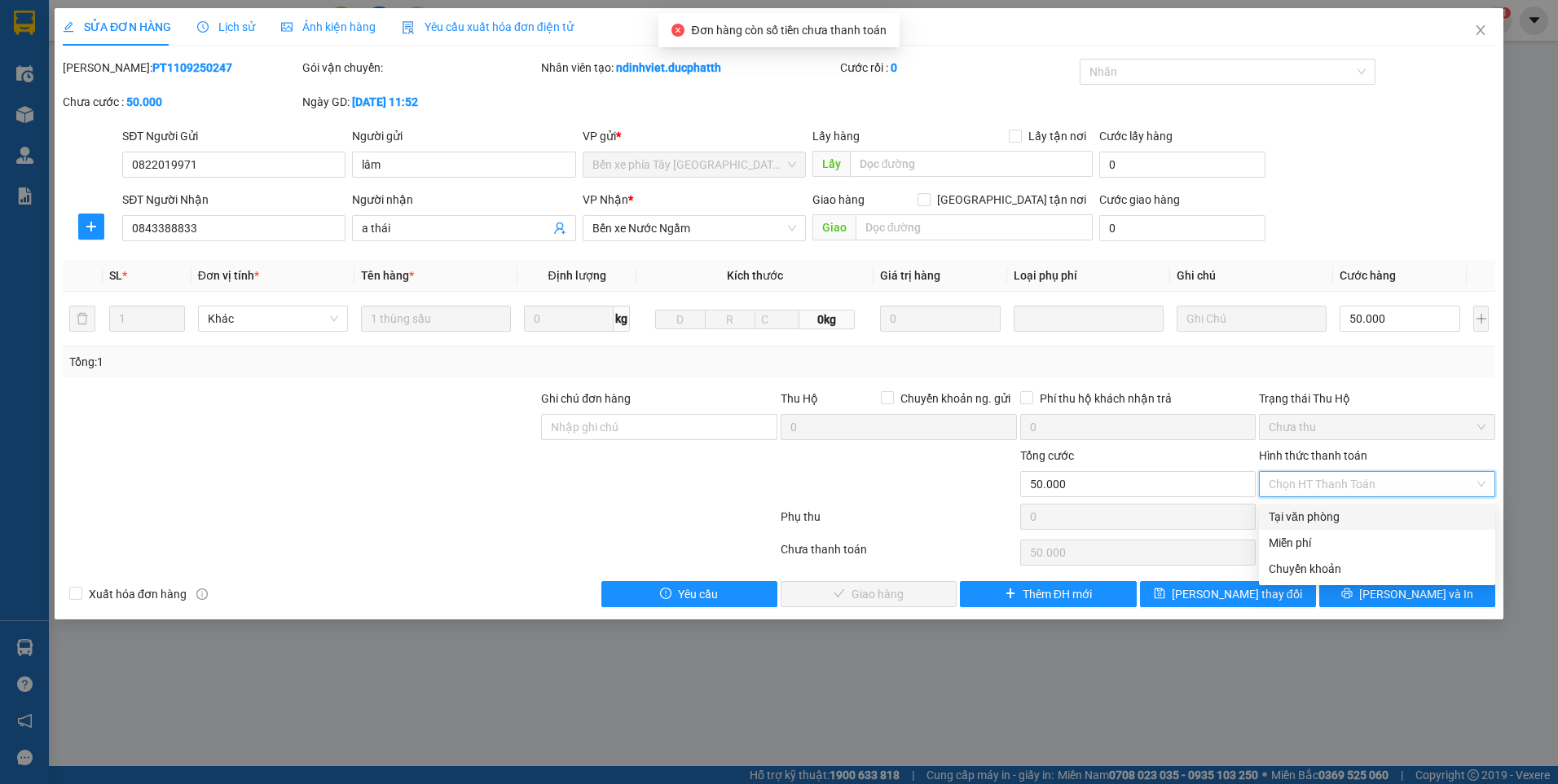
click at [1313, 506] on div "Tại văn phòng" at bounding box center [1377, 516] width 236 height 26
type input "0"
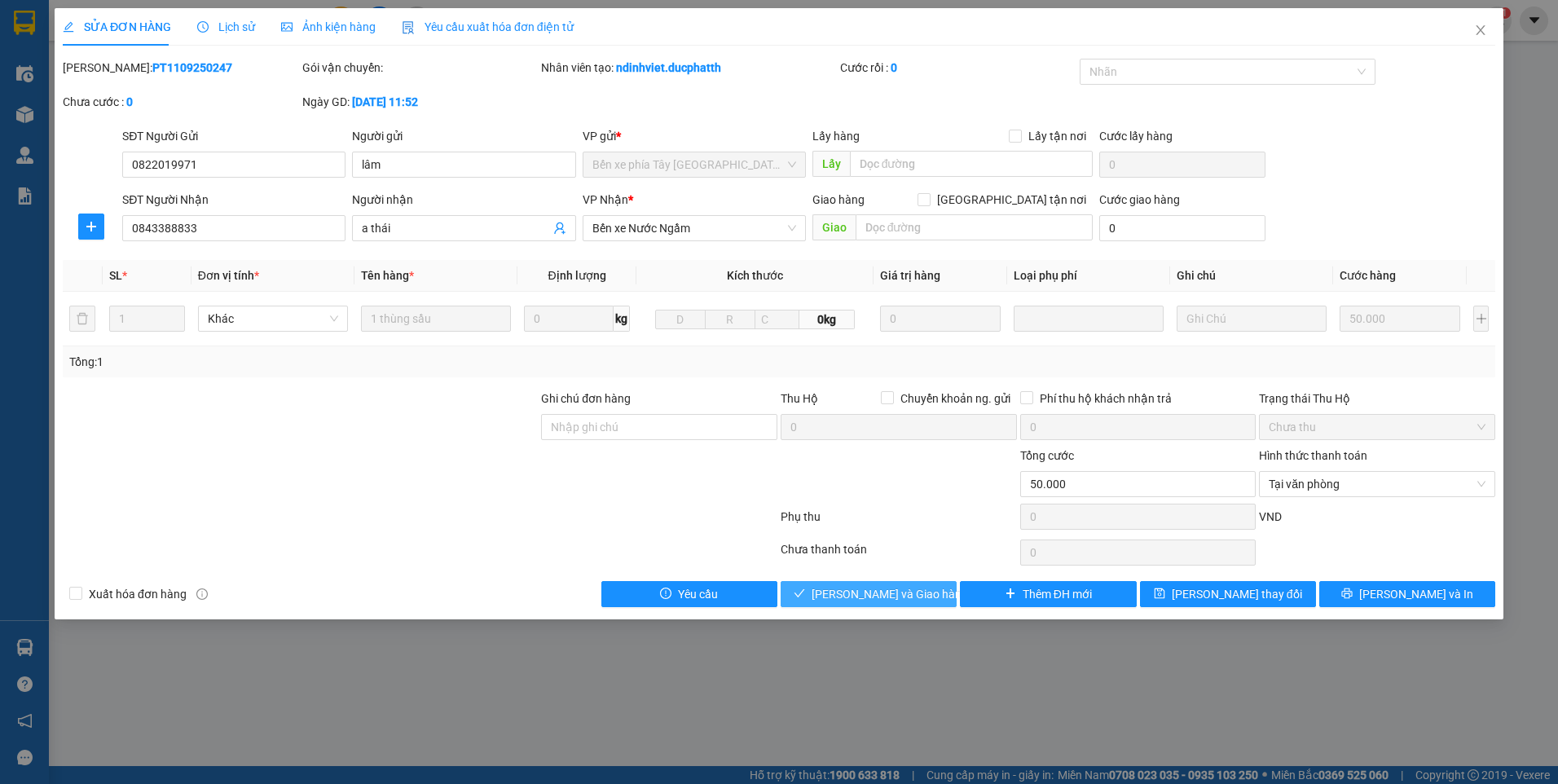
click at [911, 590] on span "[PERSON_NAME] và Giao hàng" at bounding box center [890, 594] width 157 height 18
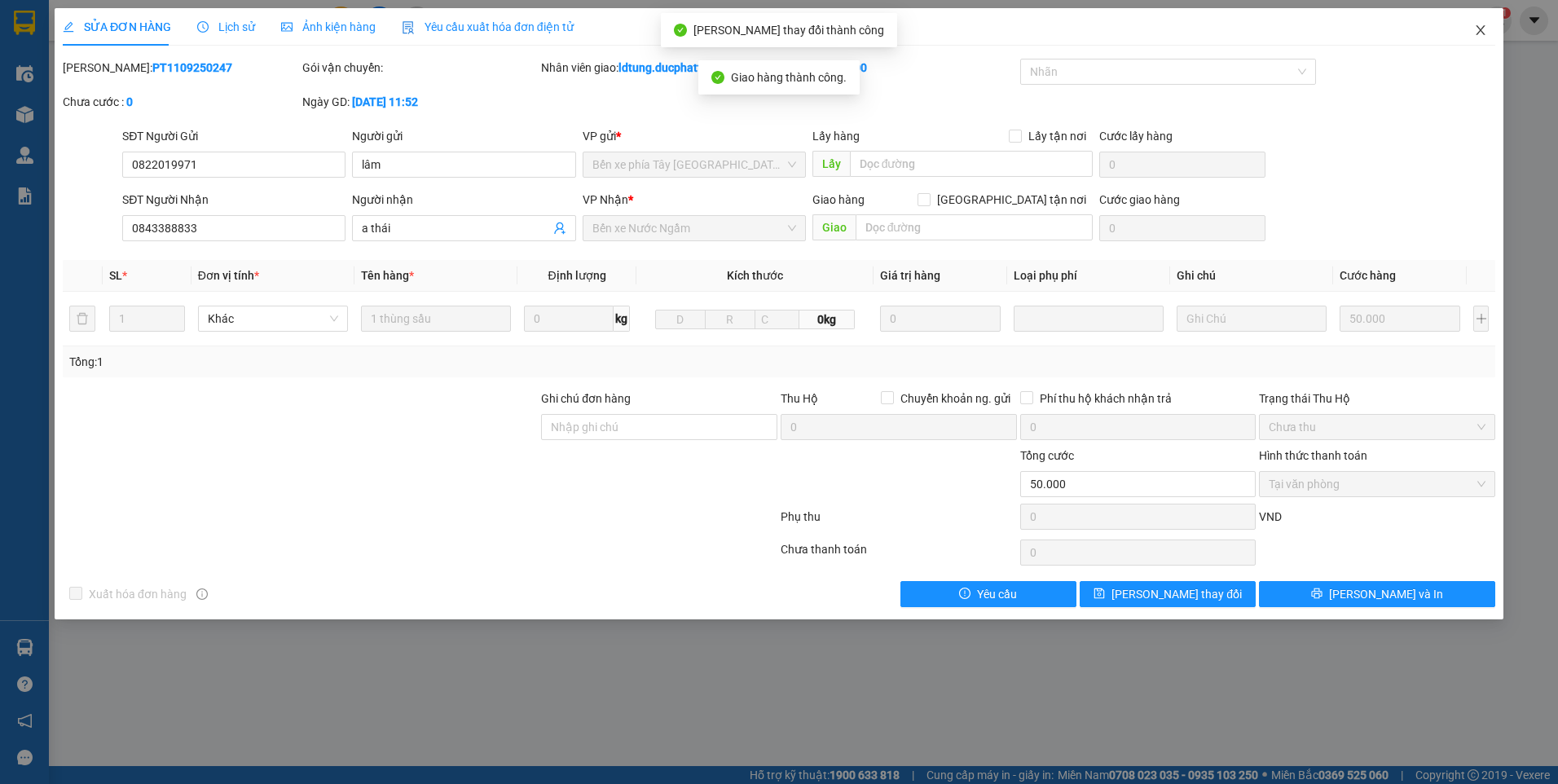
click at [1477, 28] on icon "close" at bounding box center [1481, 30] width 13 height 13
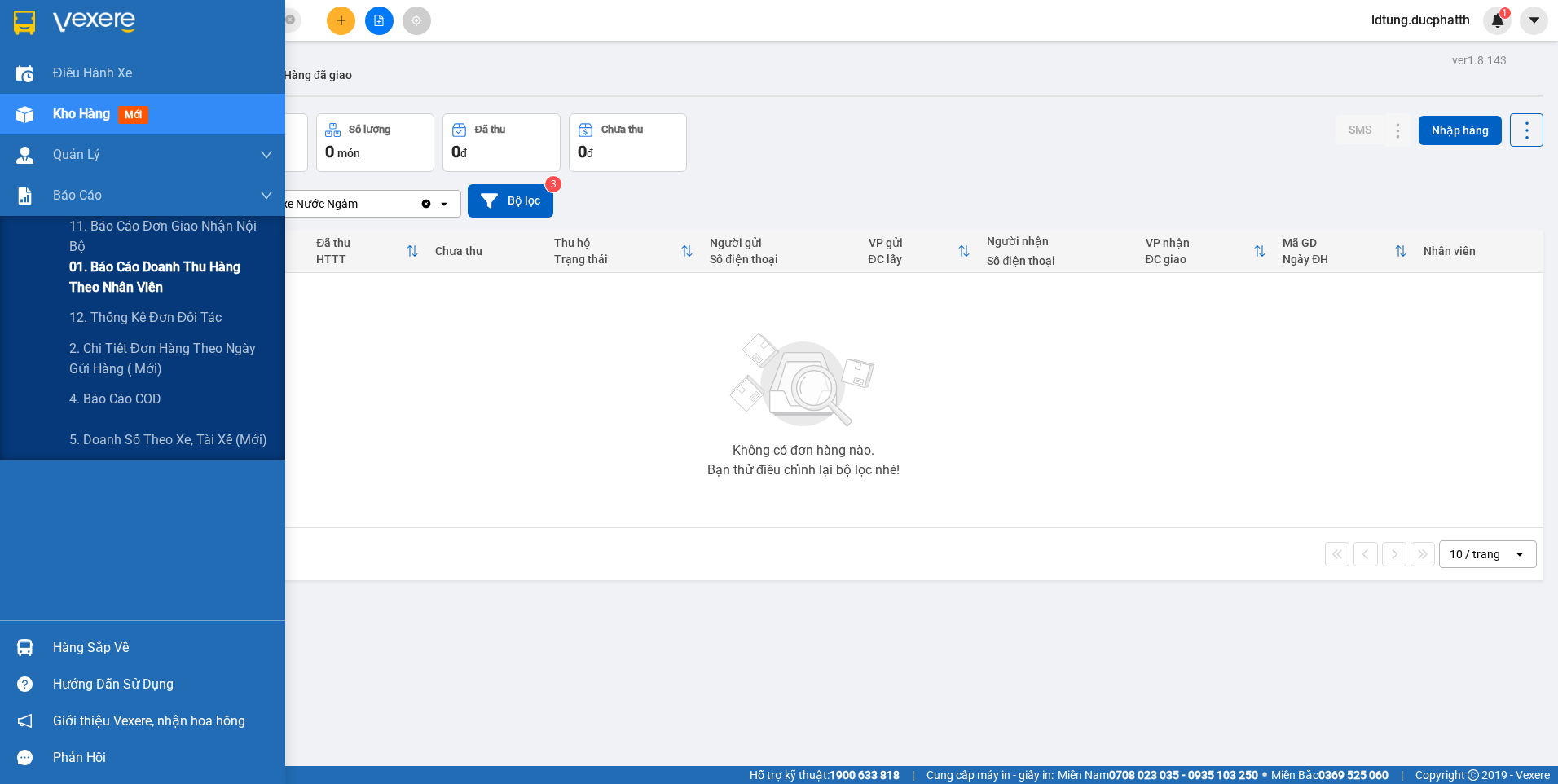
click at [146, 277] on span "01. Báo cáo doanh thu hàng theo nhân viên" at bounding box center [171, 277] width 204 height 41
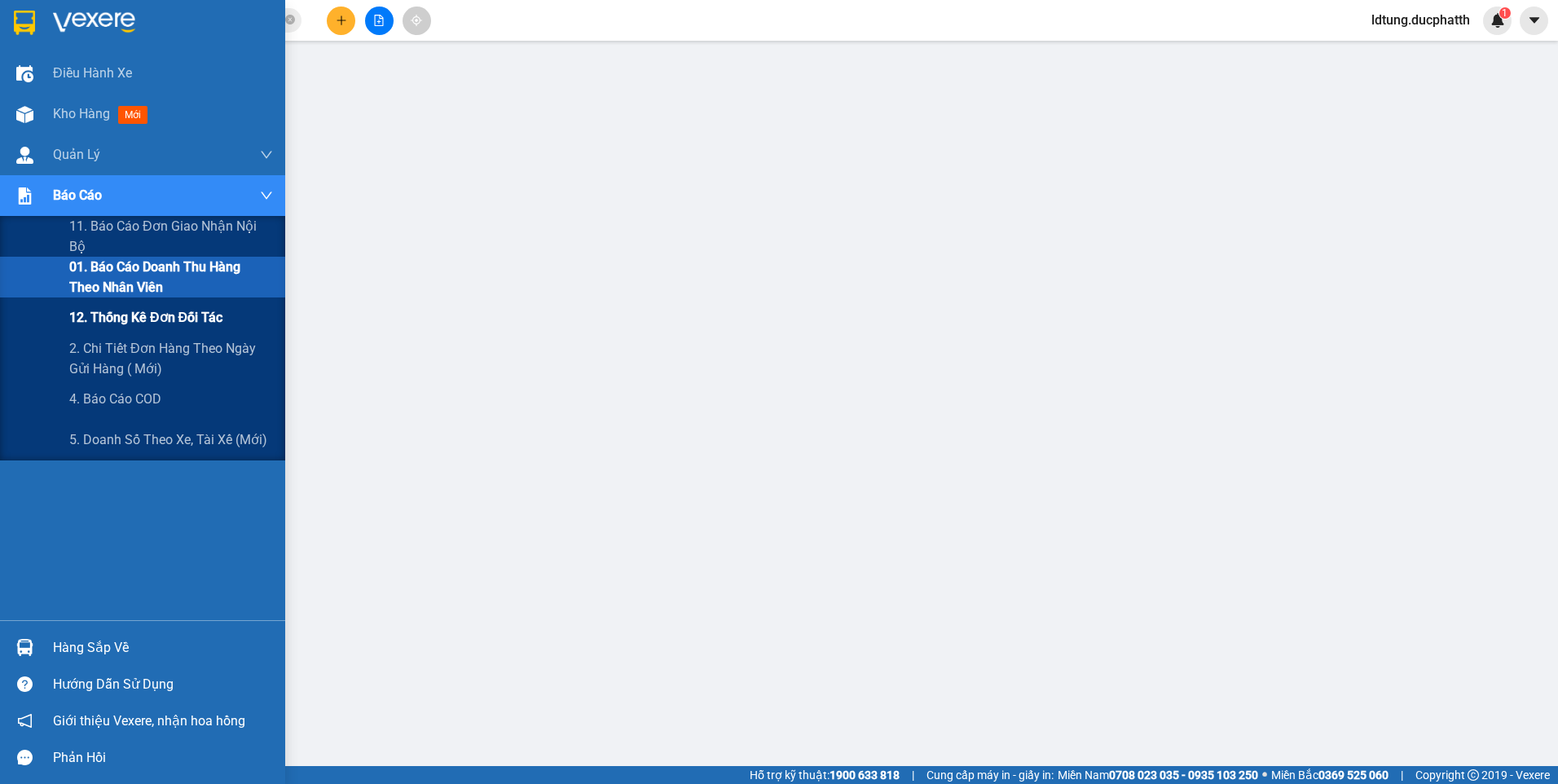
click at [193, 317] on span "12. Thống kê đơn đối tác" at bounding box center [145, 317] width 153 height 21
